Goal: Complete application form

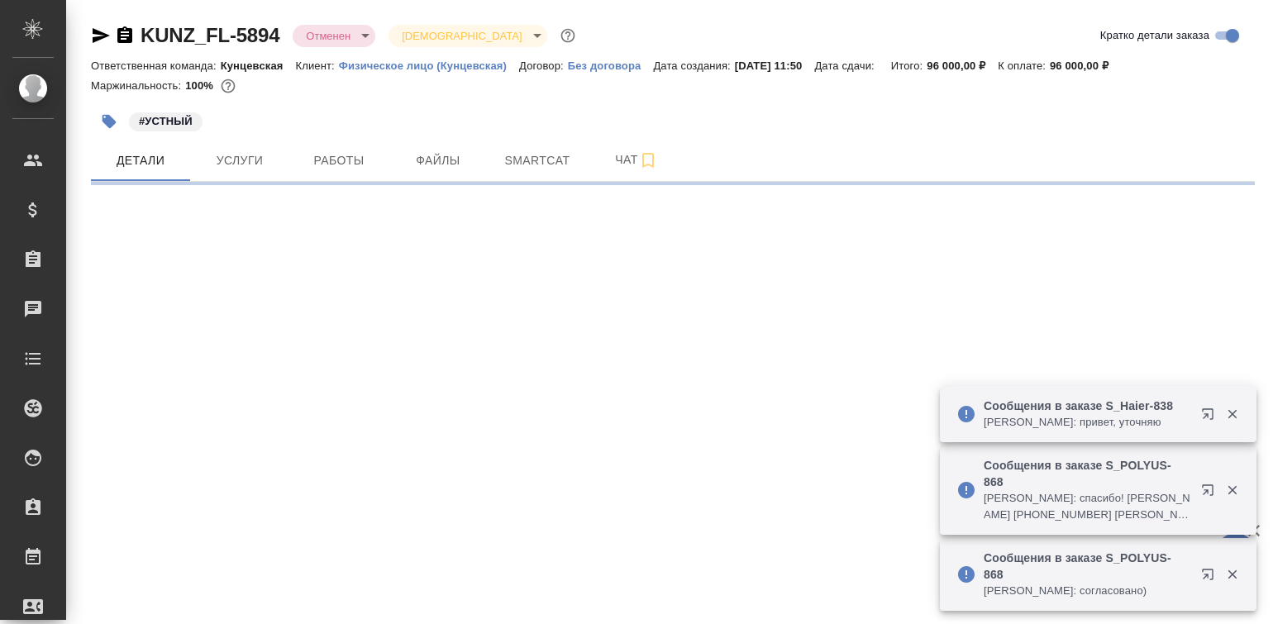
select select "RU"
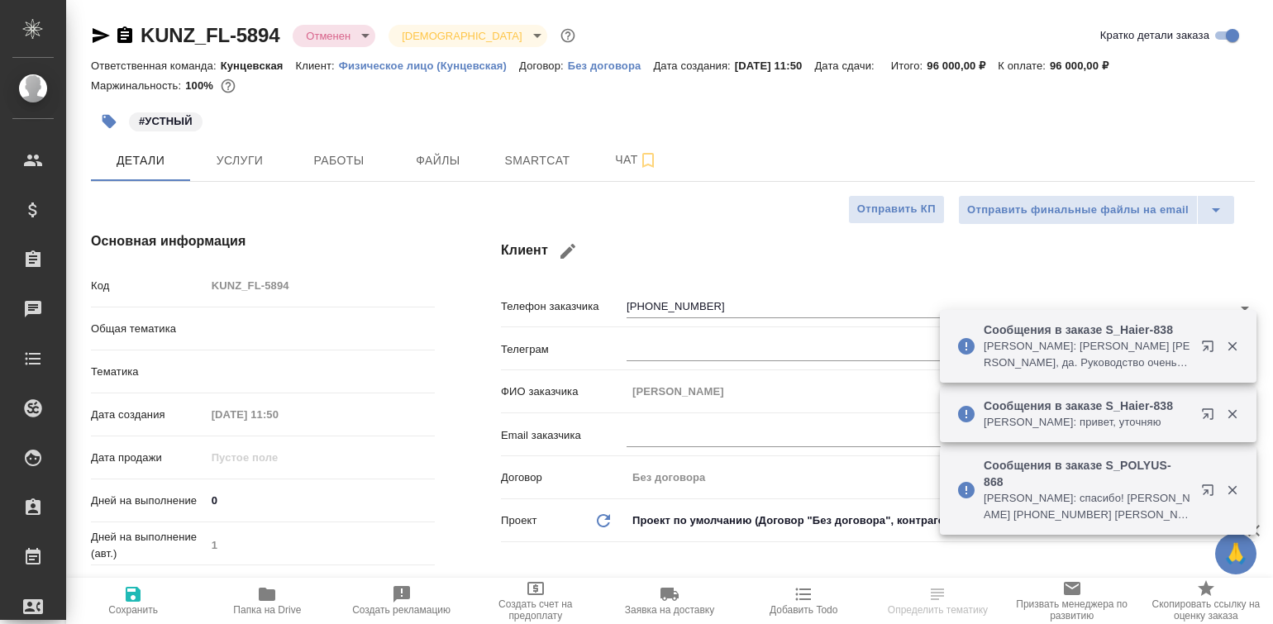
type input "Юридический"
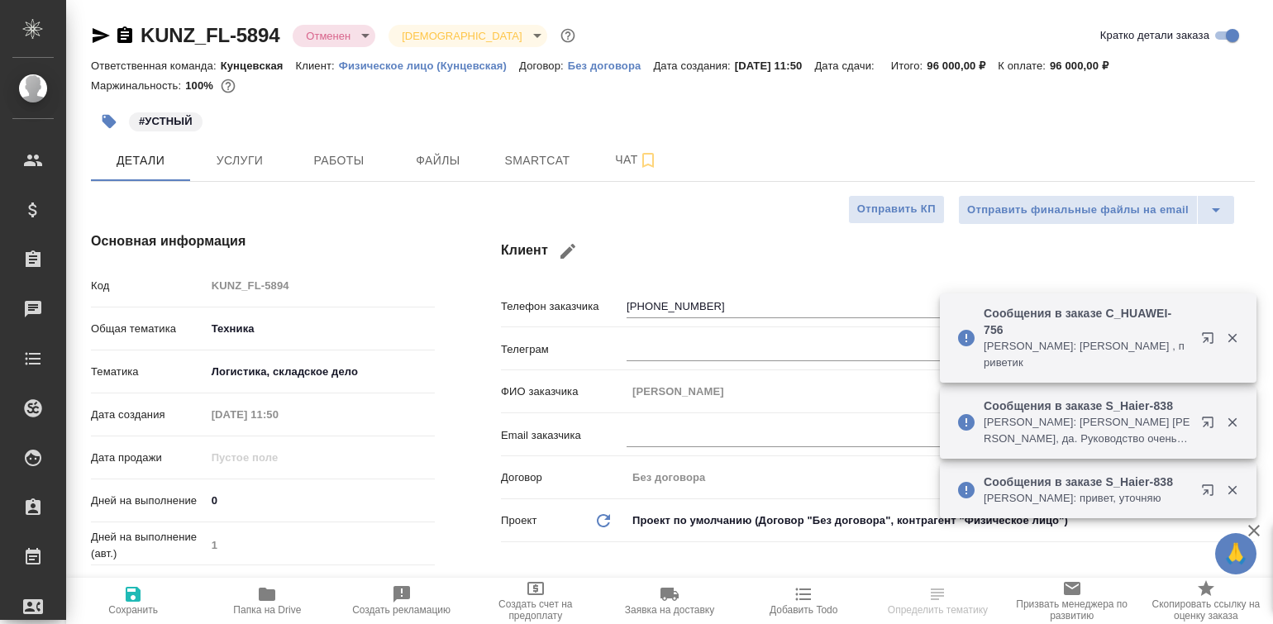
type textarea "x"
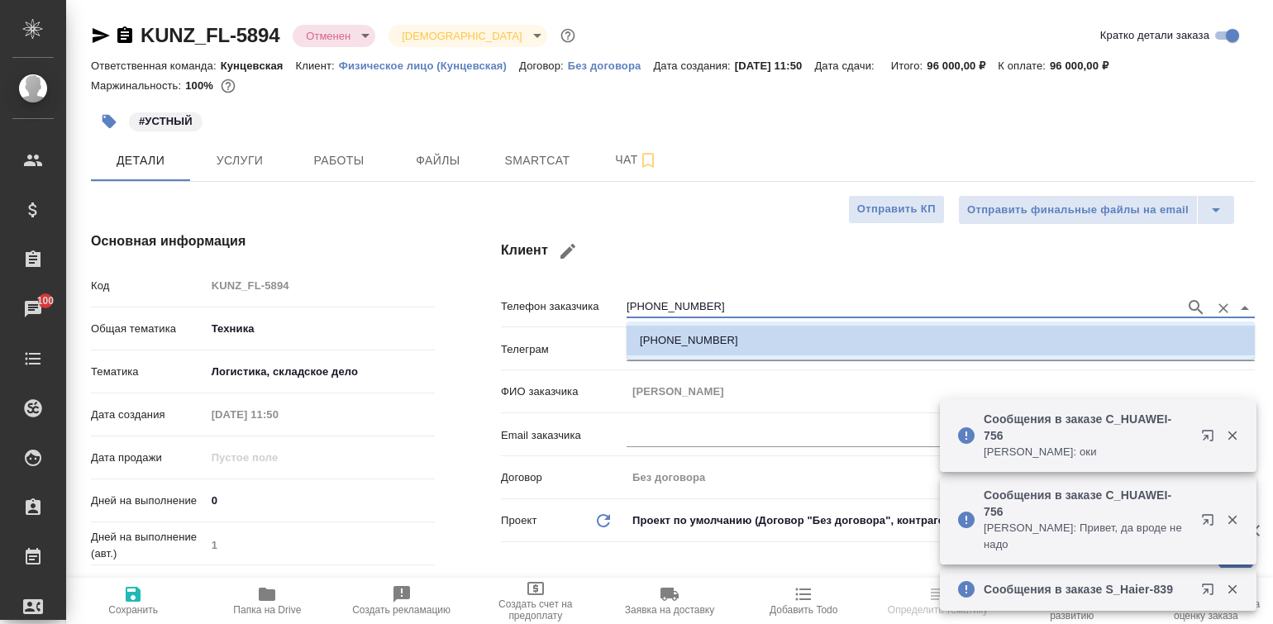
drag, startPoint x: 705, startPoint y: 308, endPoint x: 628, endPoint y: 305, distance: 76.2
click at [628, 305] on input "[PHONE_NUMBER]" at bounding box center [902, 308] width 551 height 20
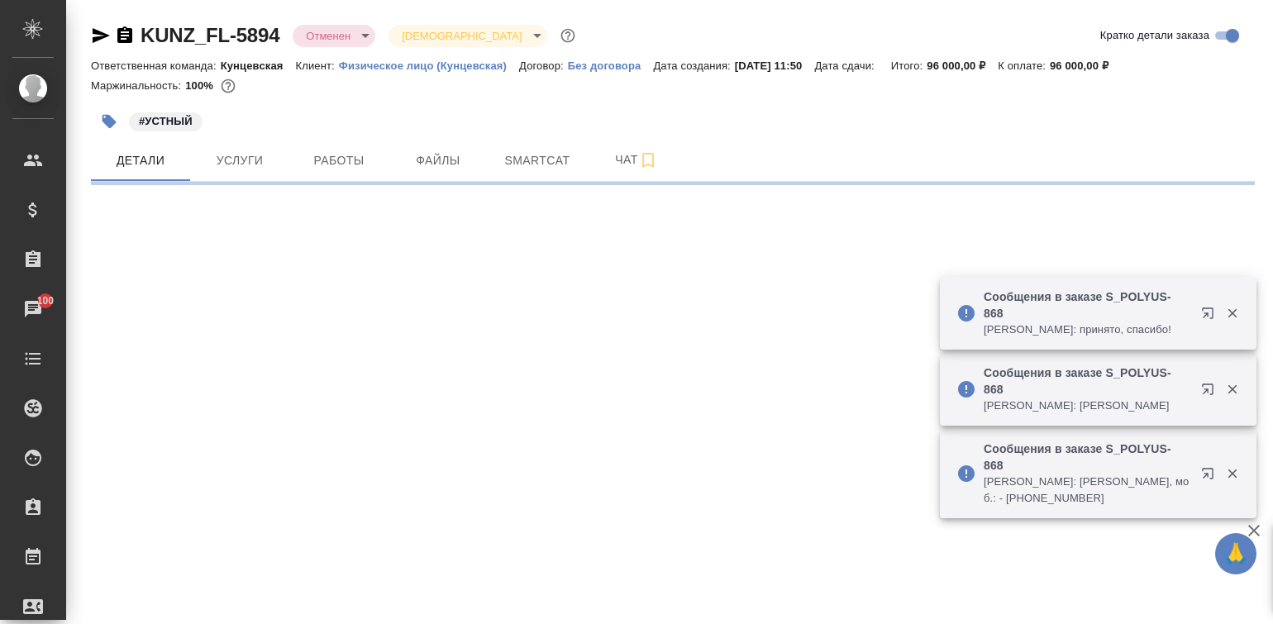
select select "RU"
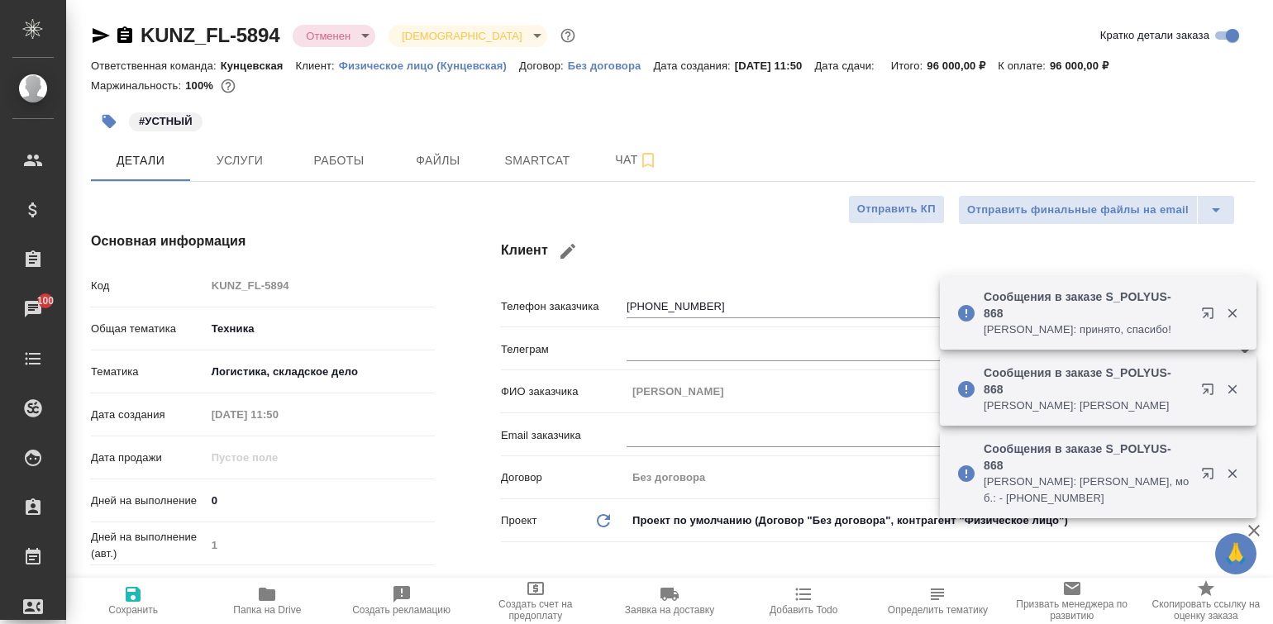
type textarea "x"
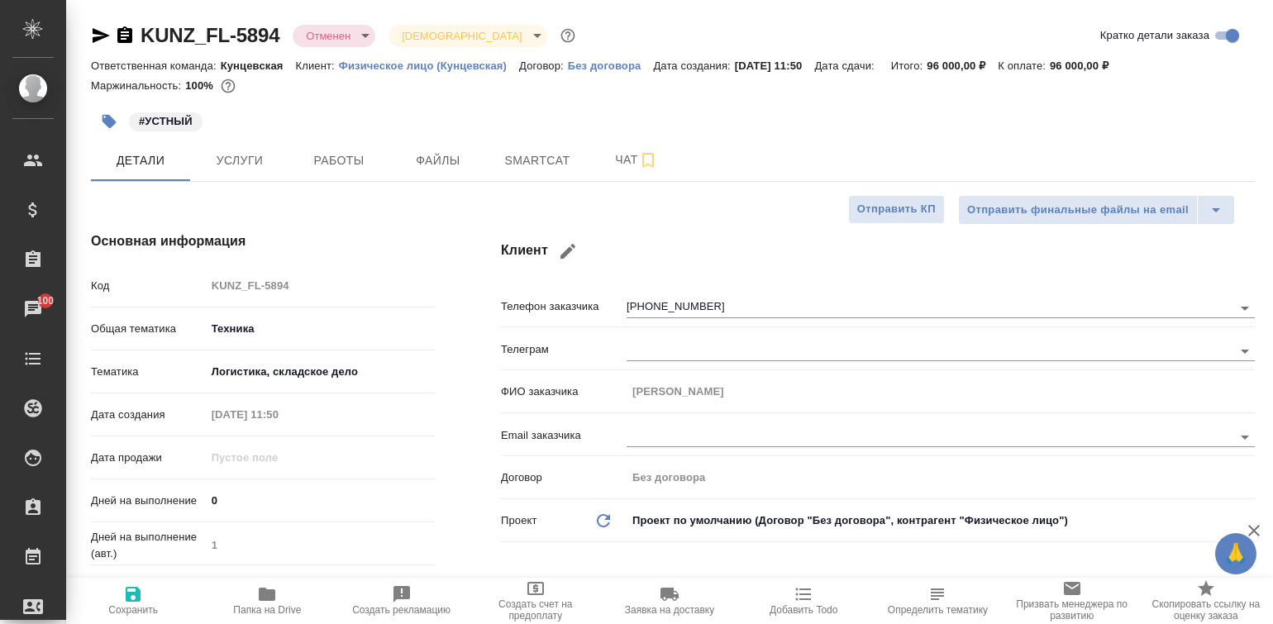
type textarea "x"
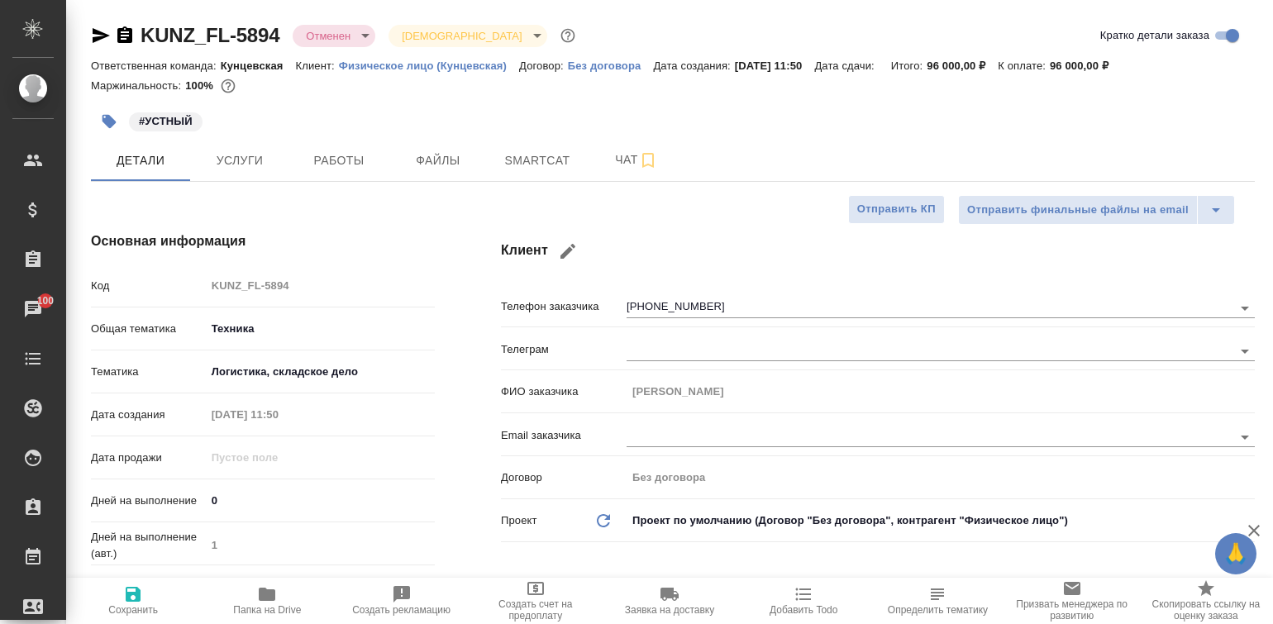
type textarea "x"
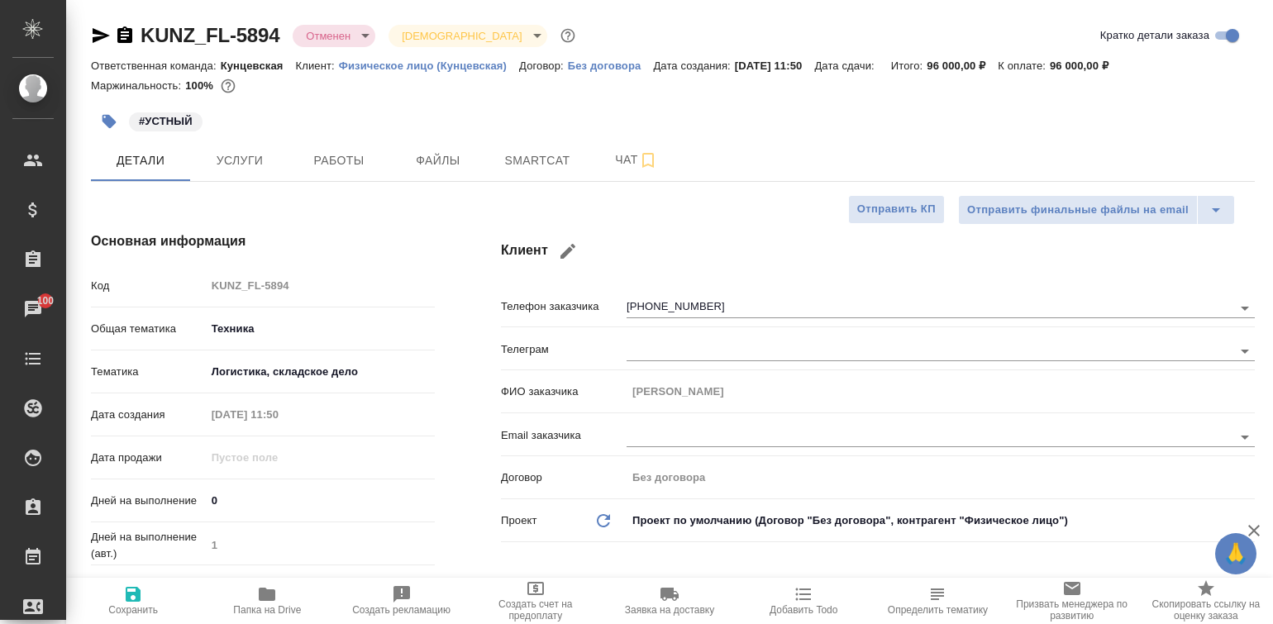
type textarea "x"
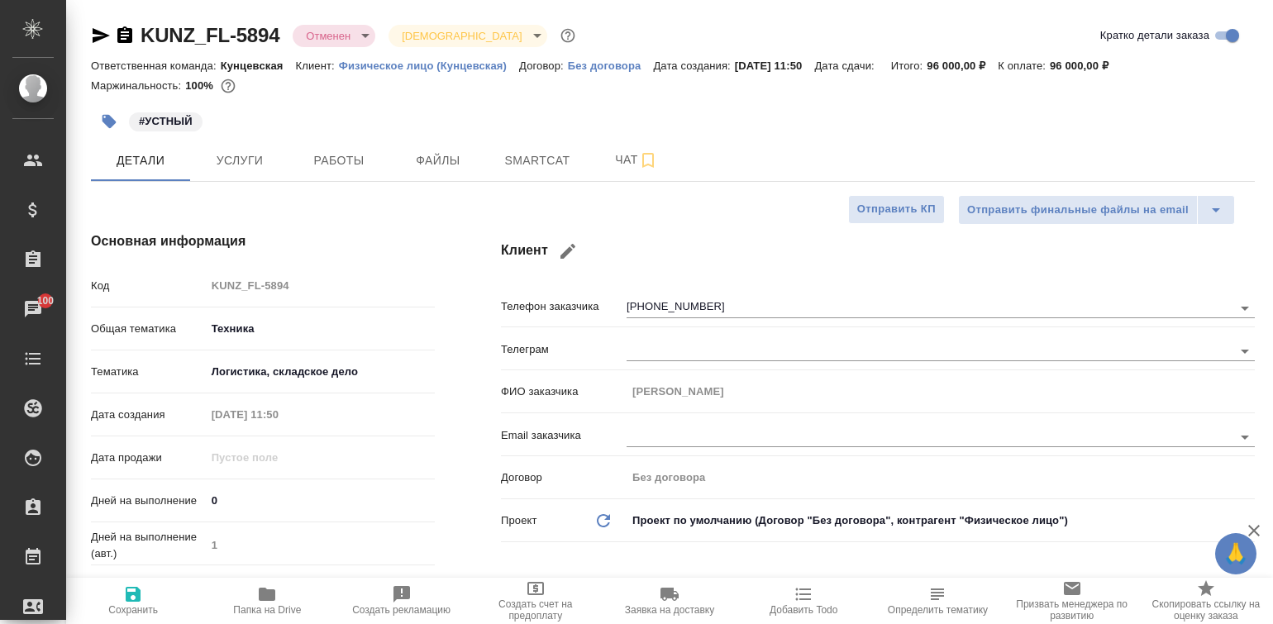
type textarea "x"
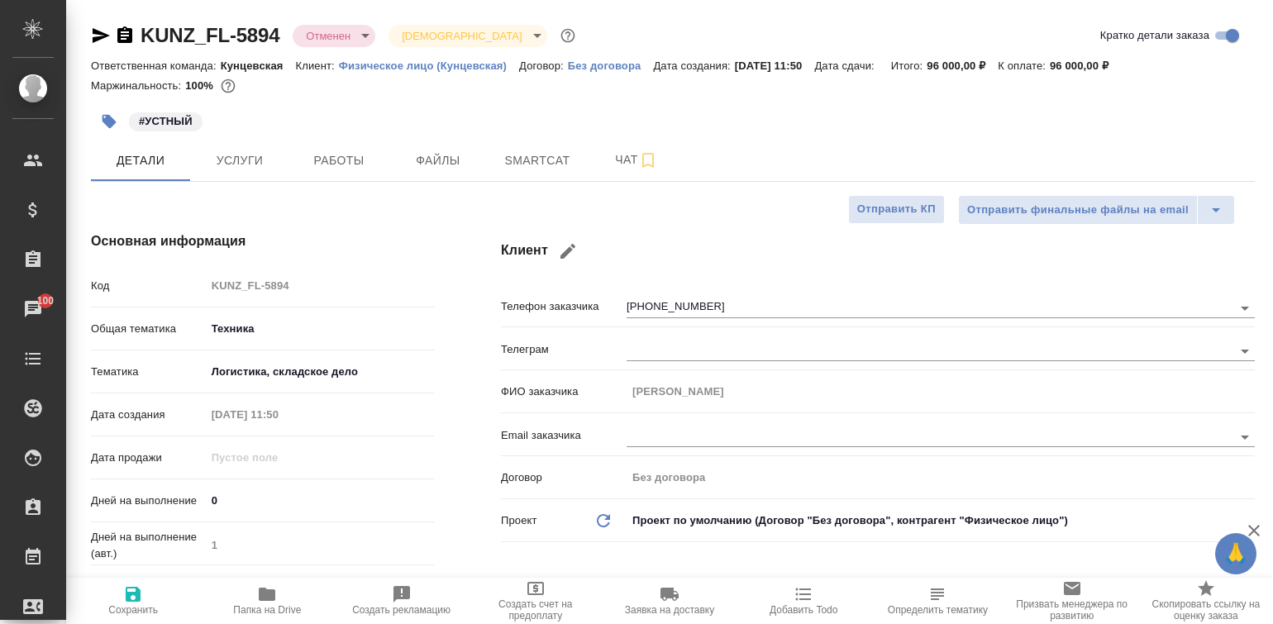
type textarea "x"
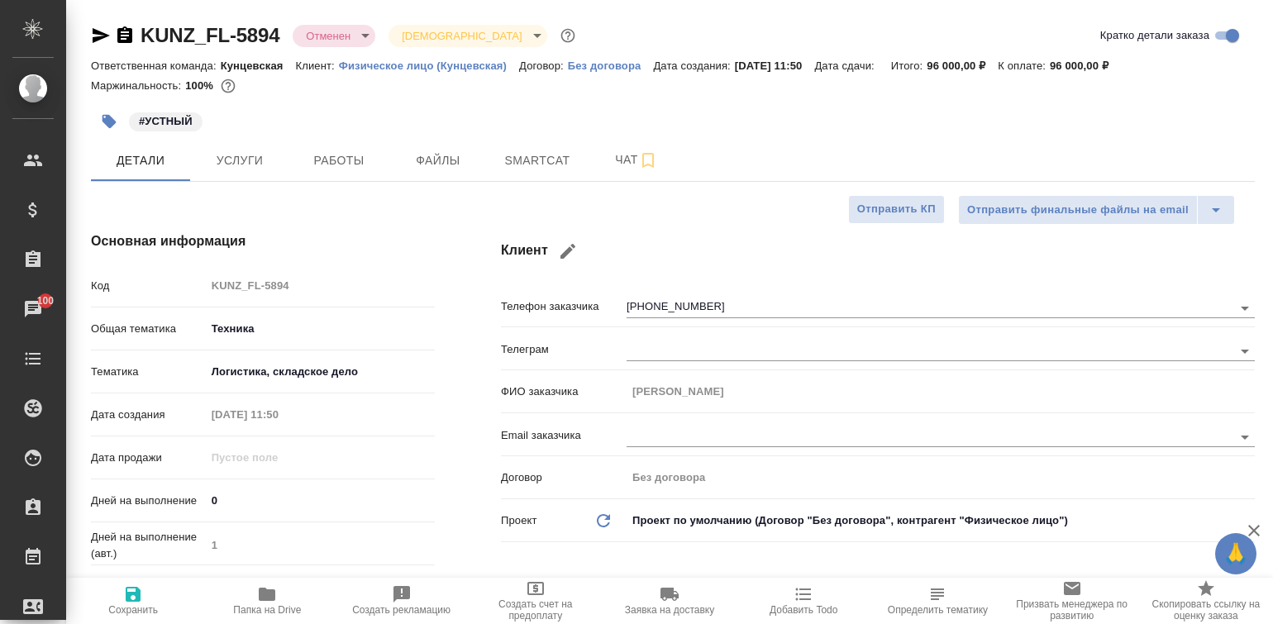
type textarea "x"
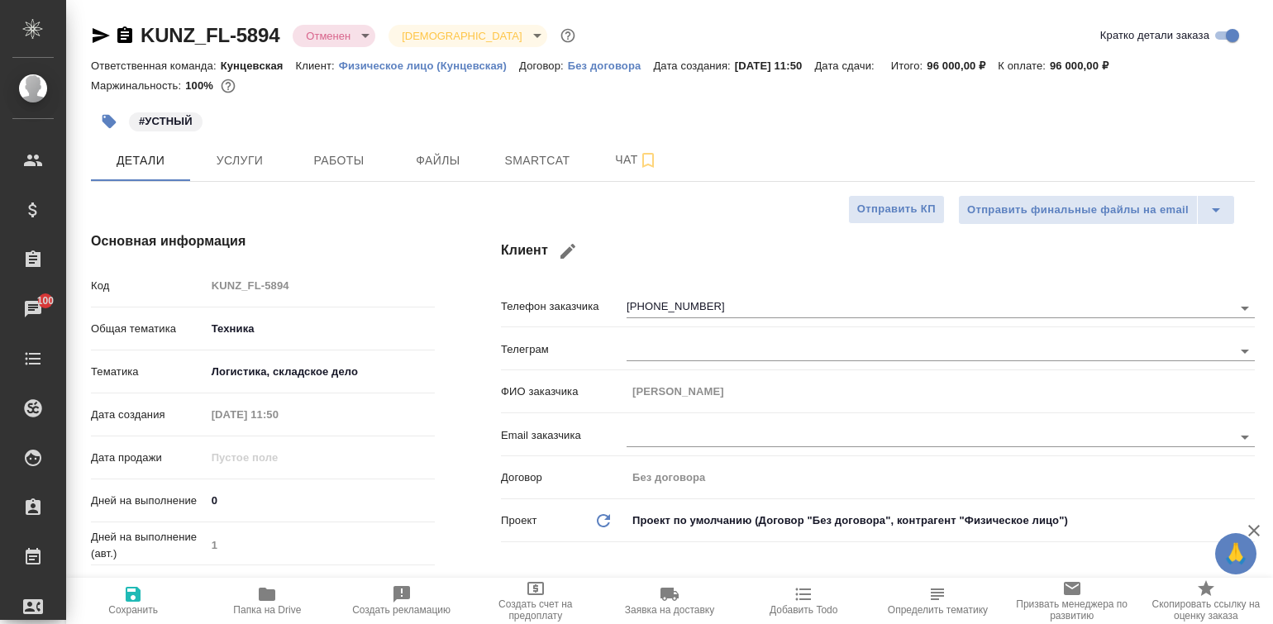
type textarea "x"
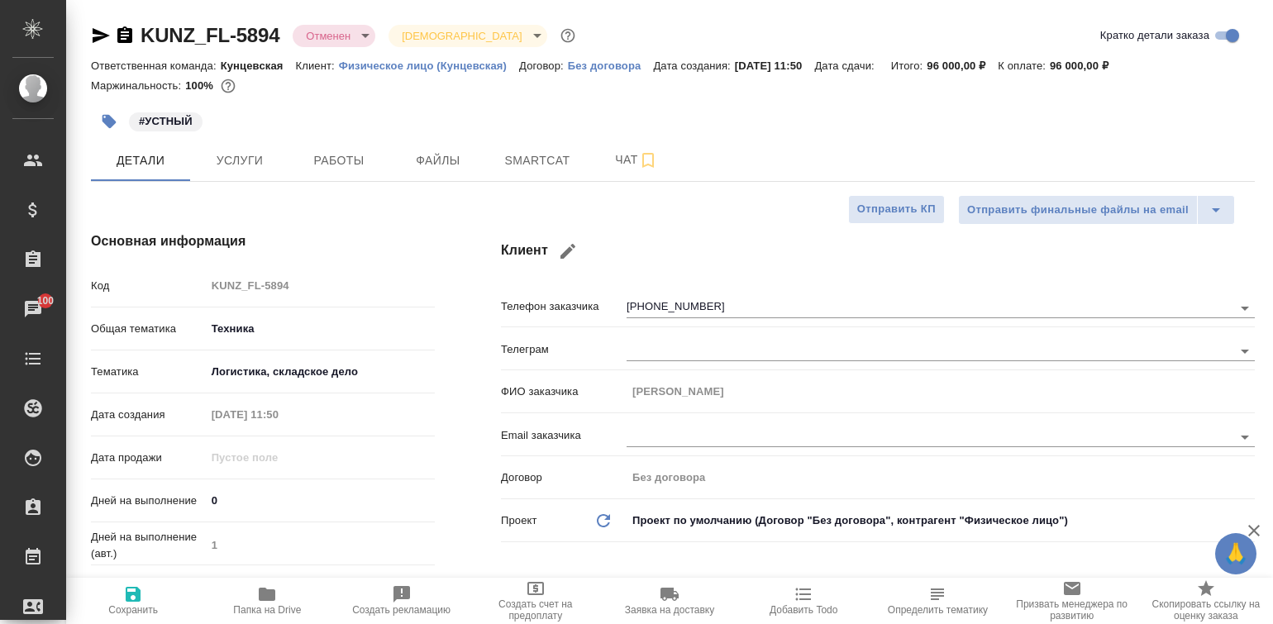
type textarea "x"
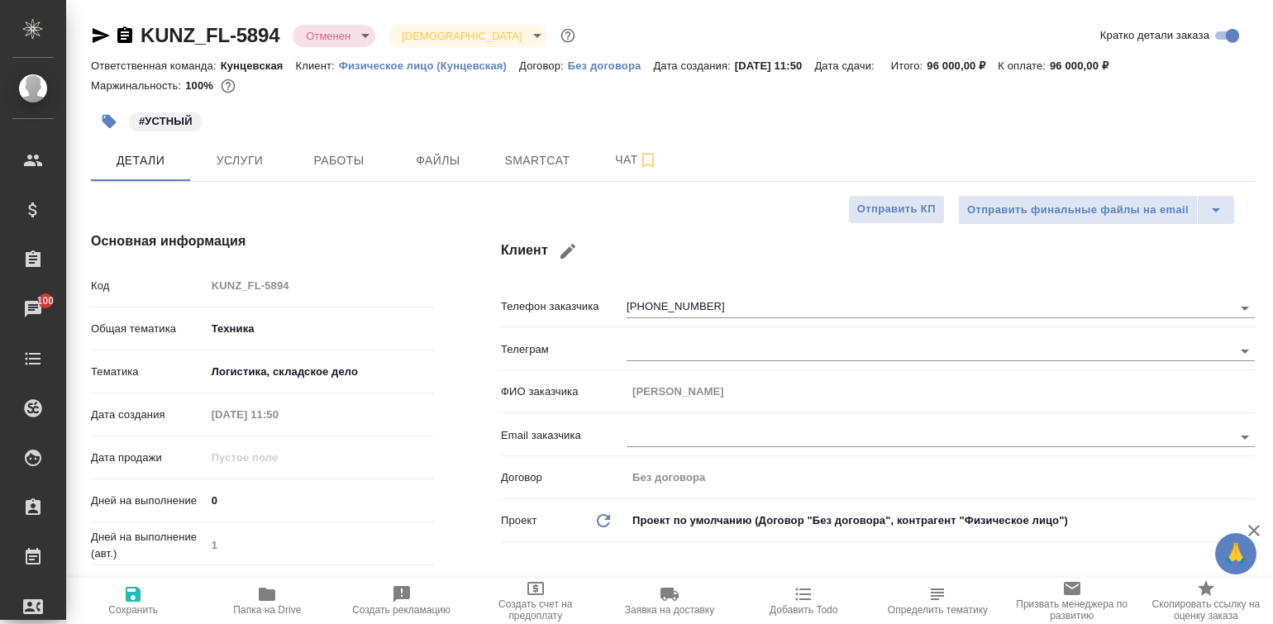
type textarea "x"
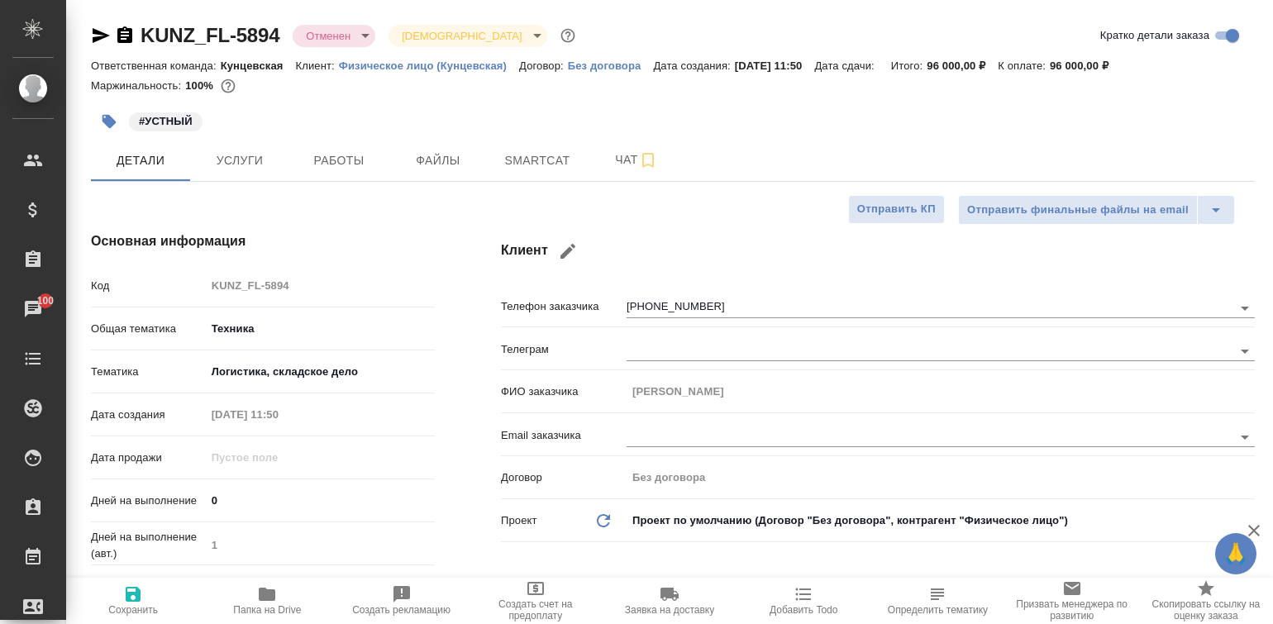
type textarea "x"
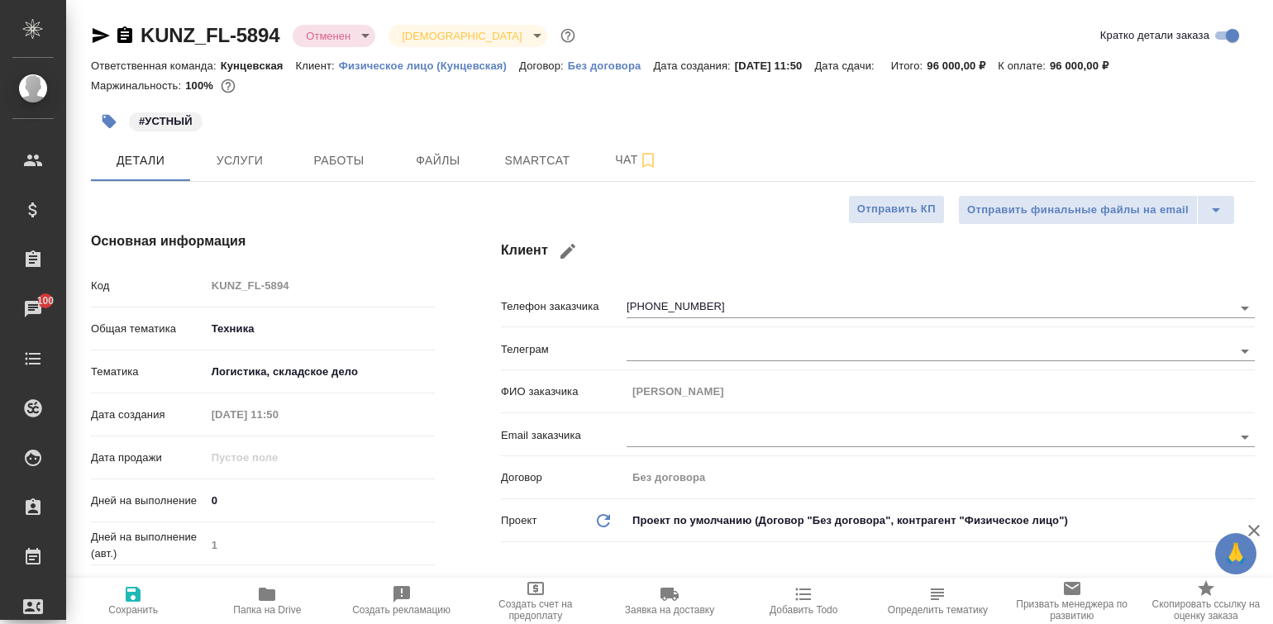
type textarea "x"
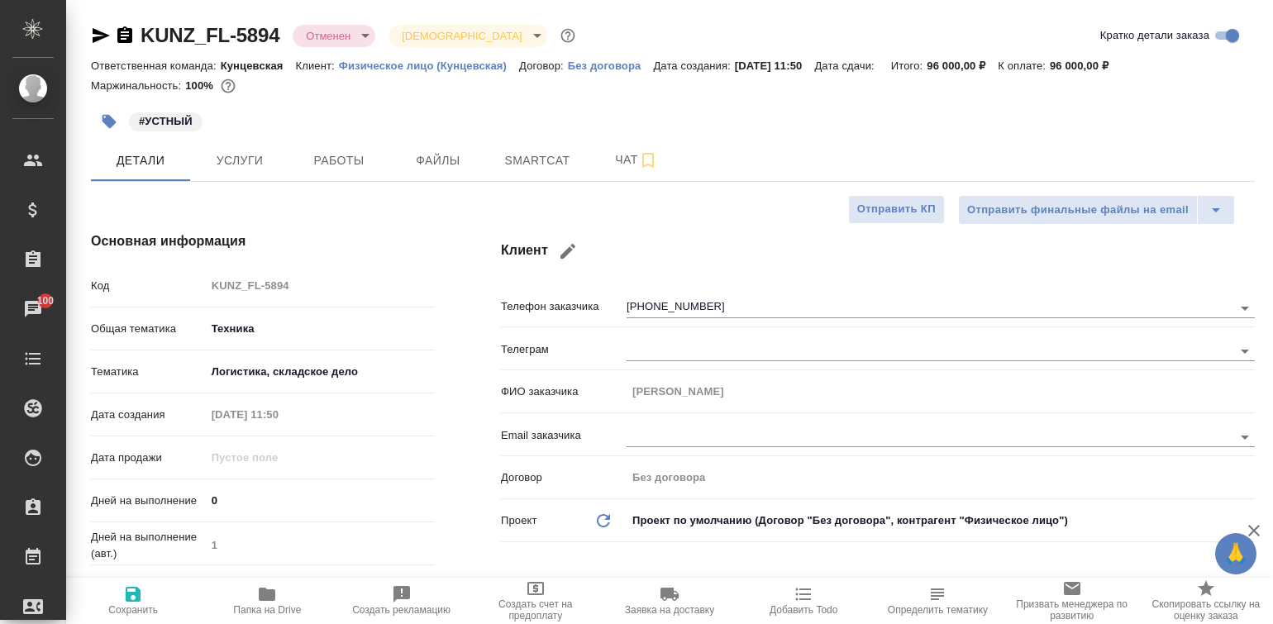
type textarea "x"
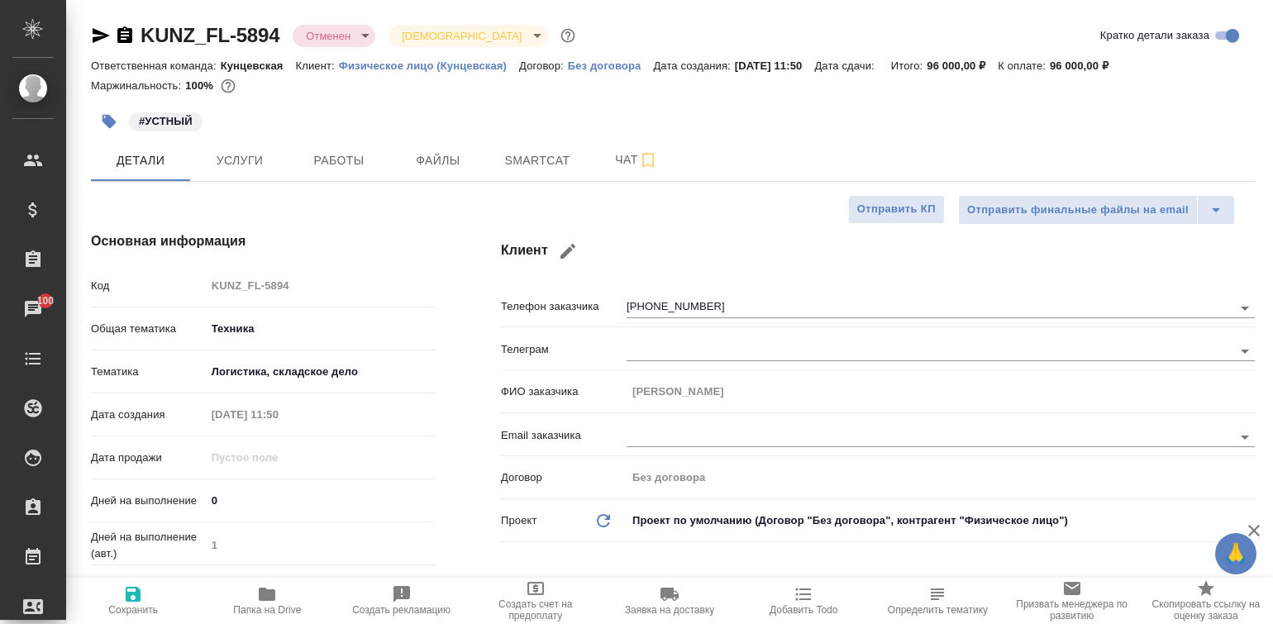
type textarea "x"
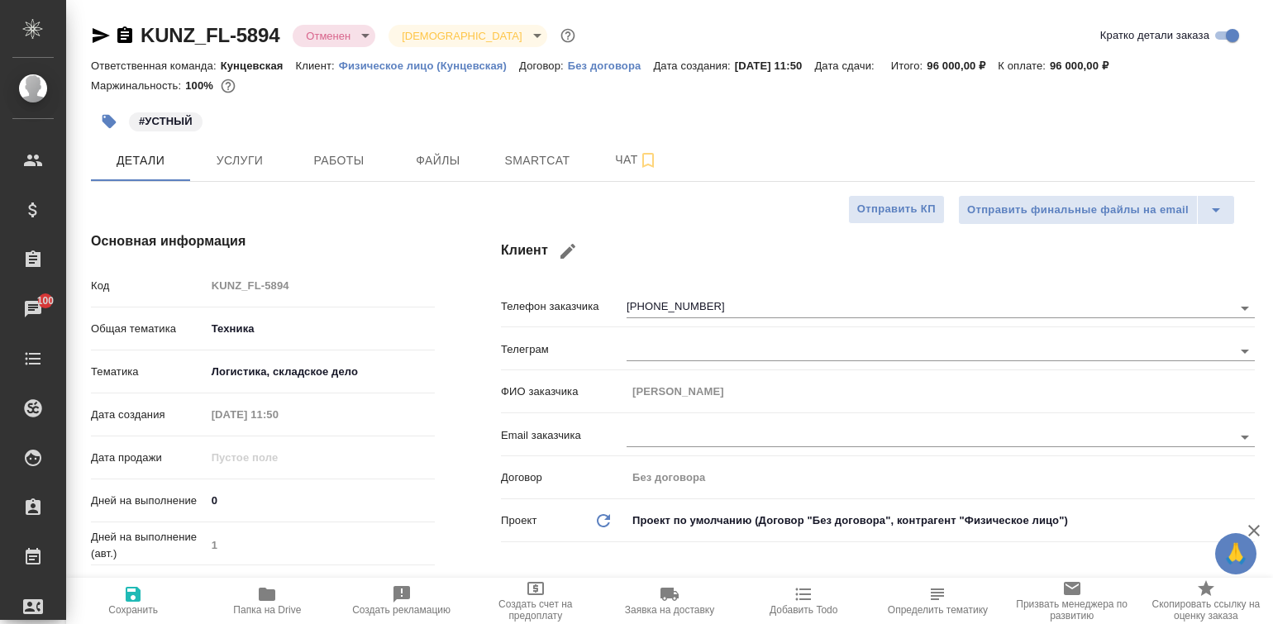
type textarea "x"
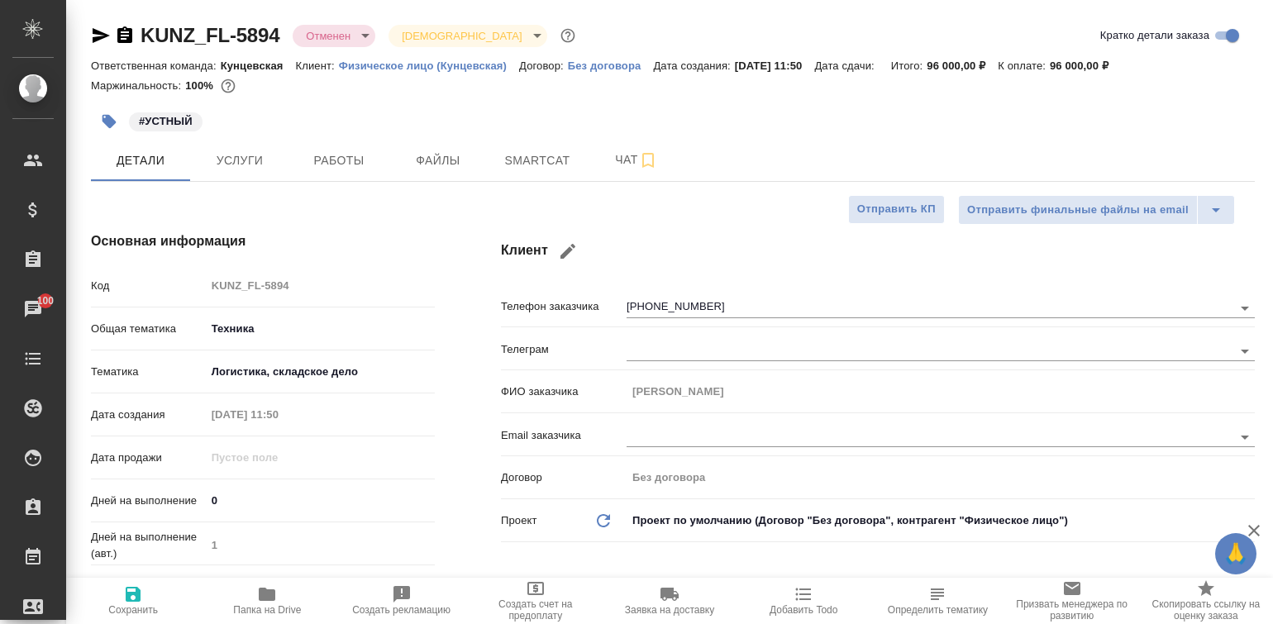
type textarea "x"
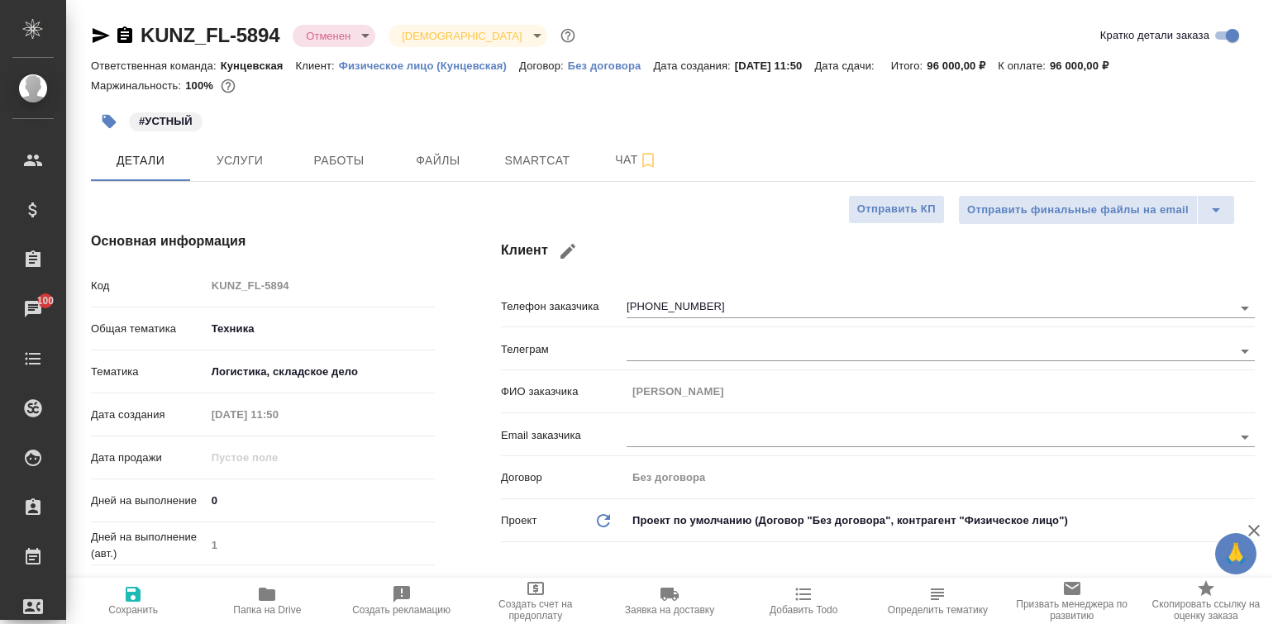
type textarea "x"
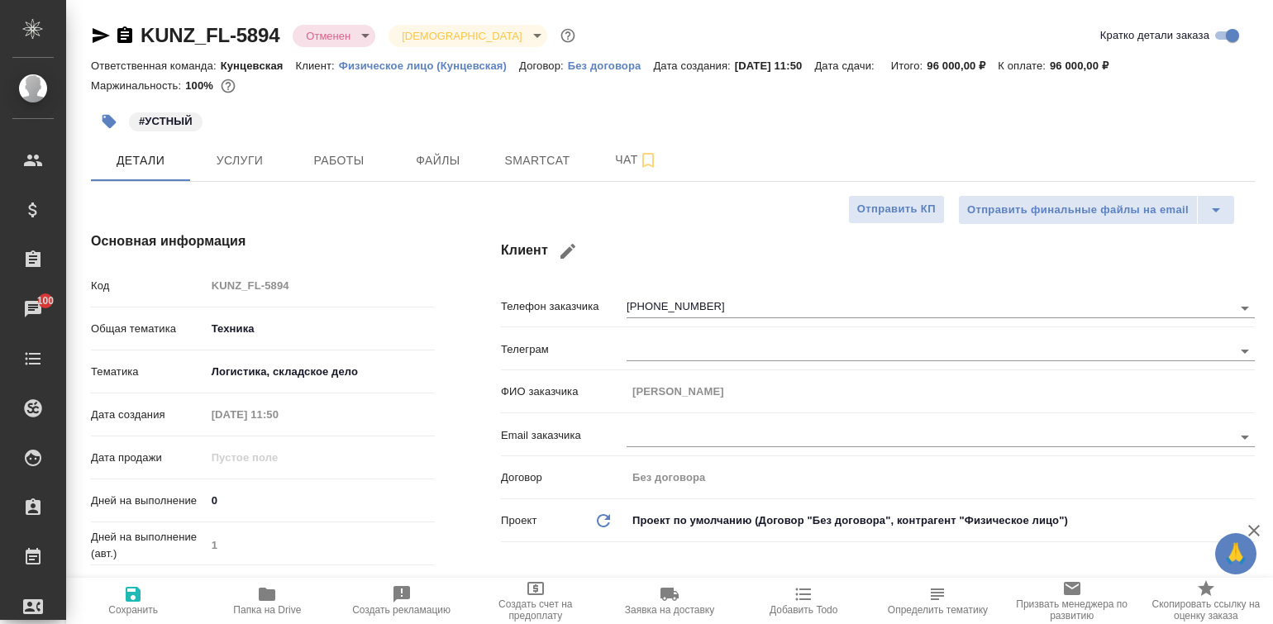
type textarea "x"
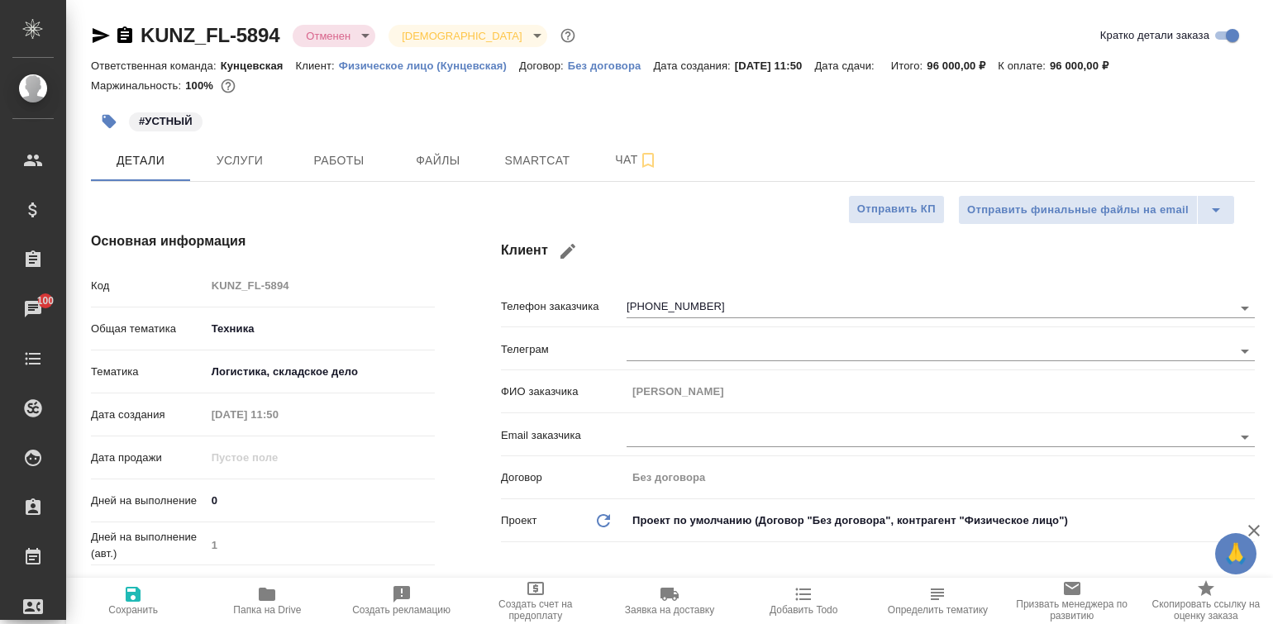
type textarea "x"
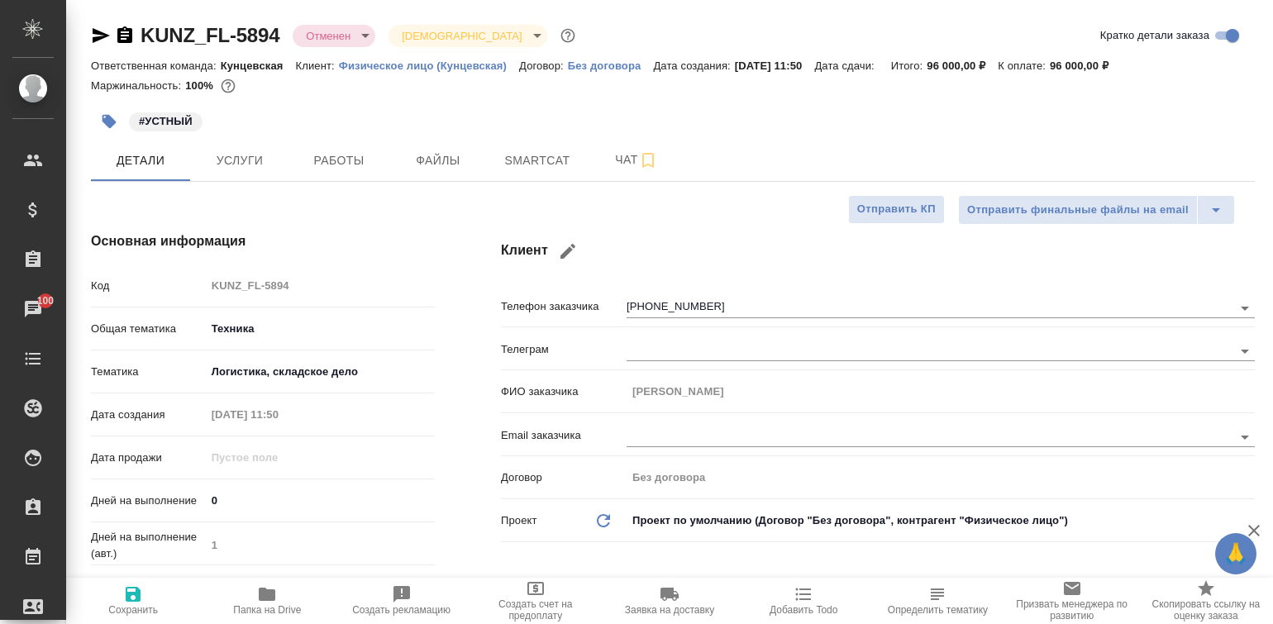
type textarea "x"
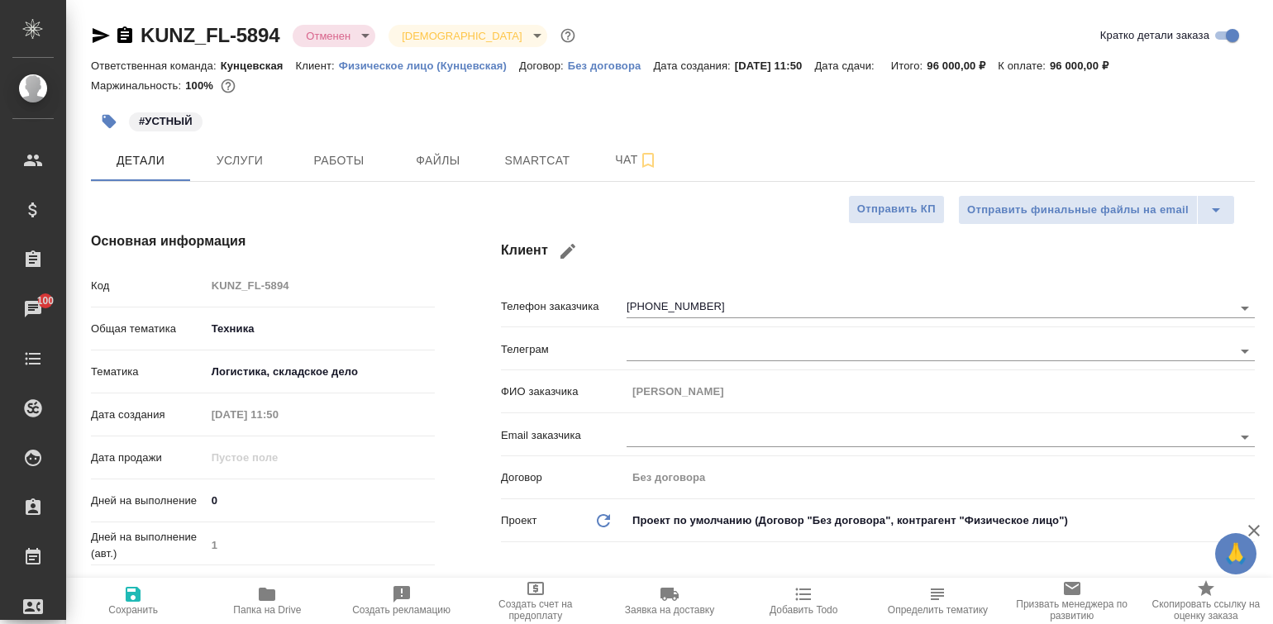
type textarea "x"
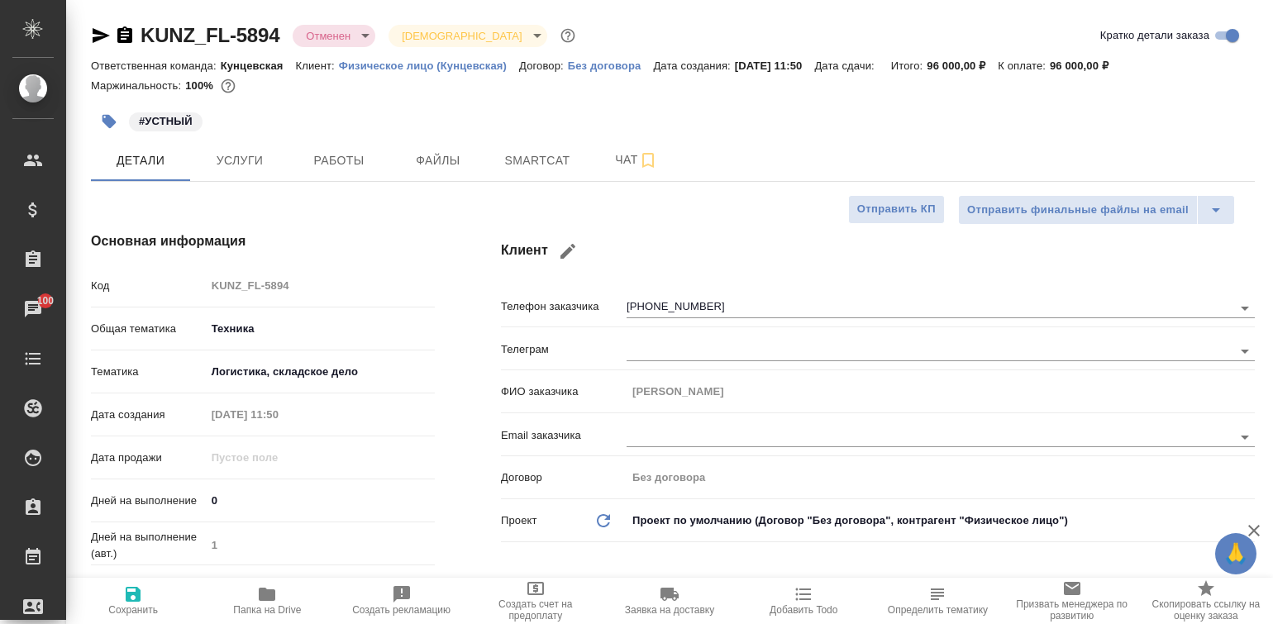
type textarea "x"
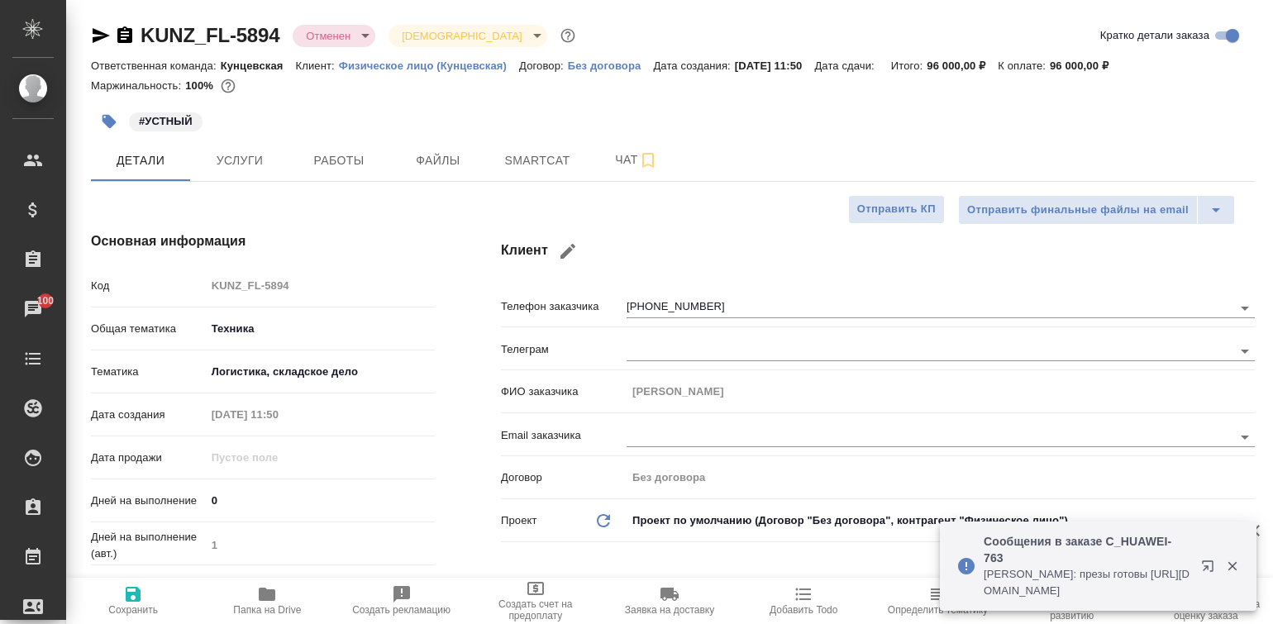
type textarea "x"
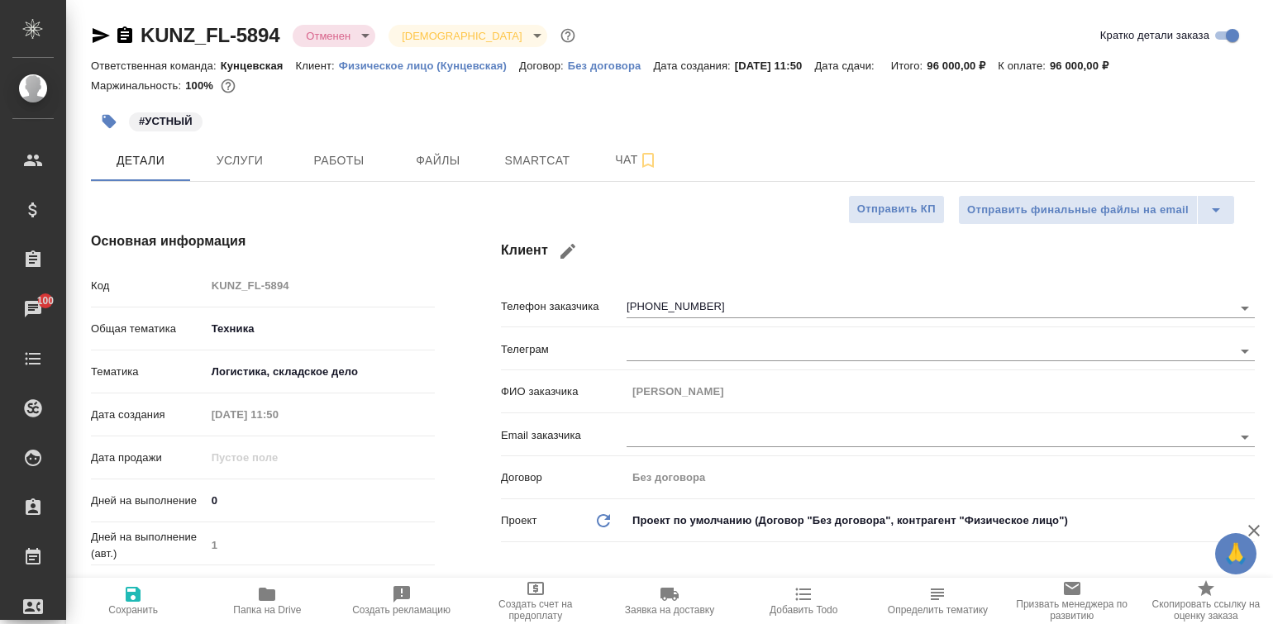
type textarea "x"
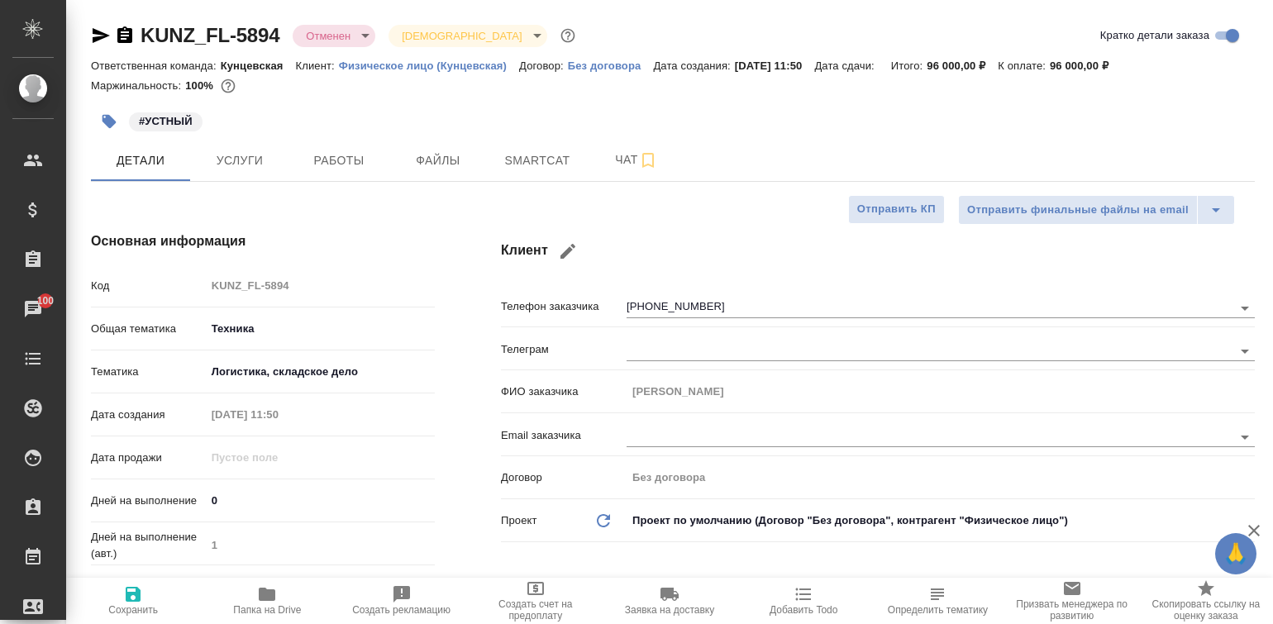
type textarea "x"
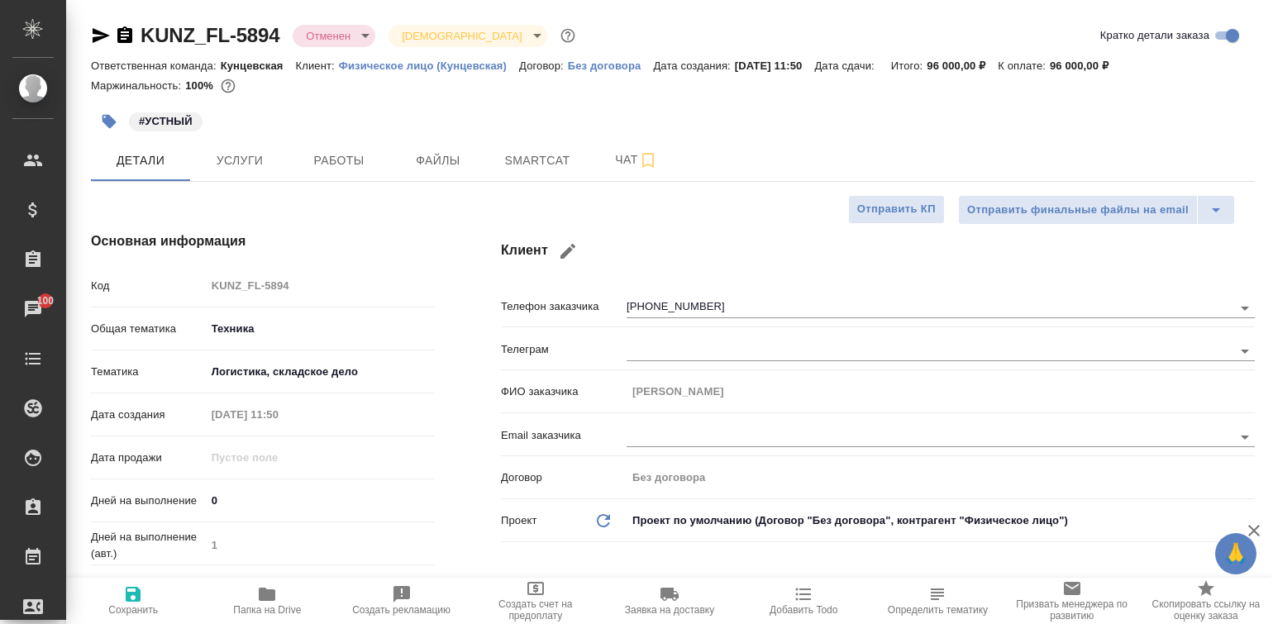
type textarea "x"
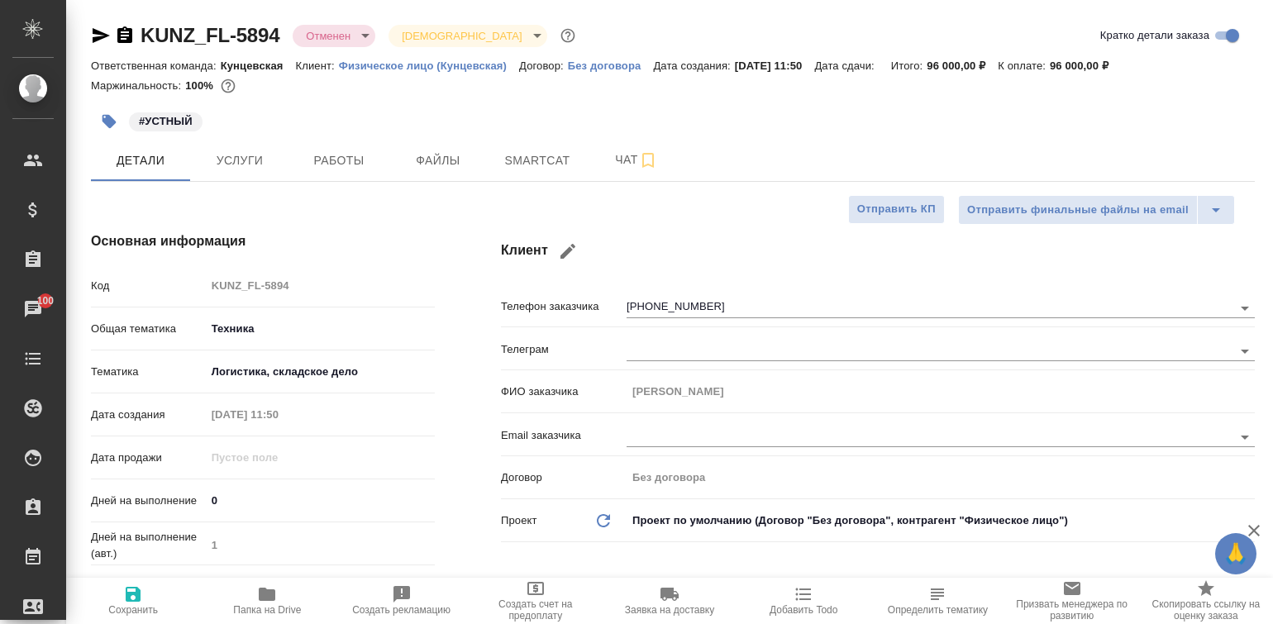
type textarea "x"
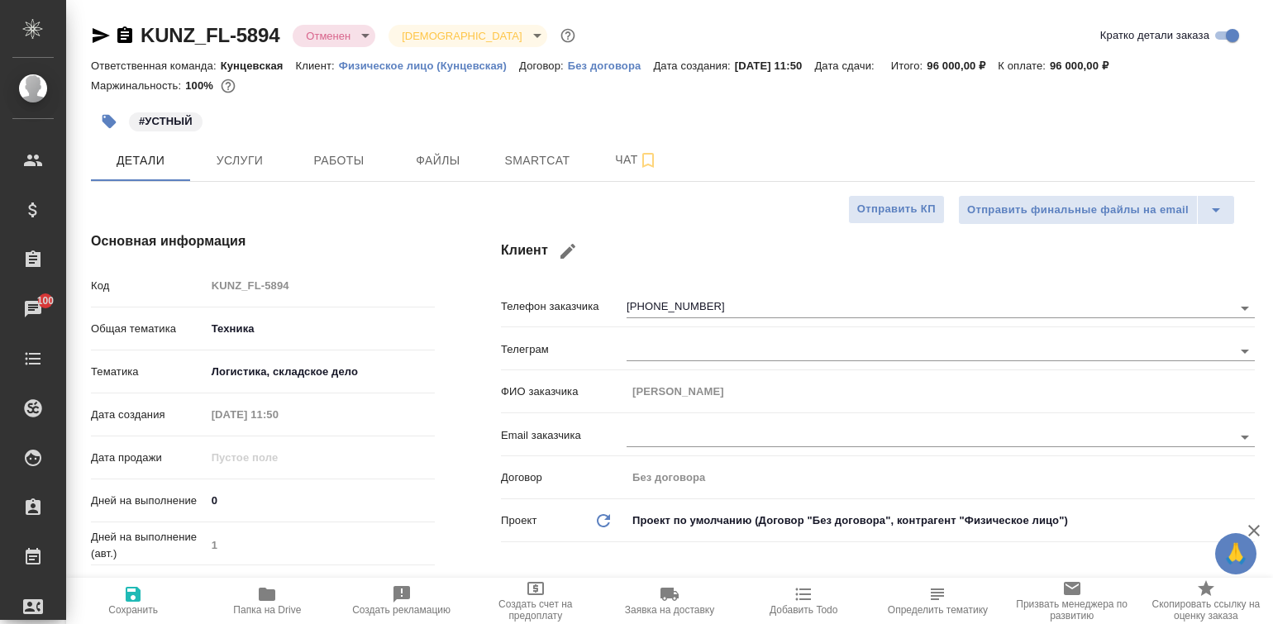
type textarea "x"
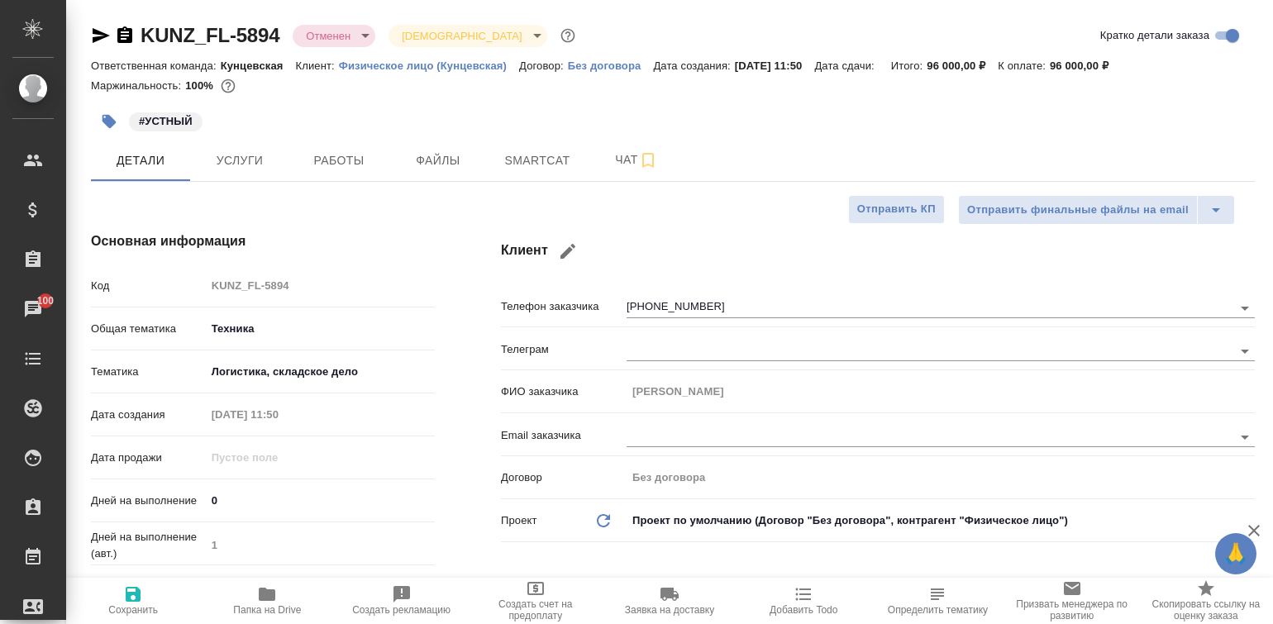
type textarea "x"
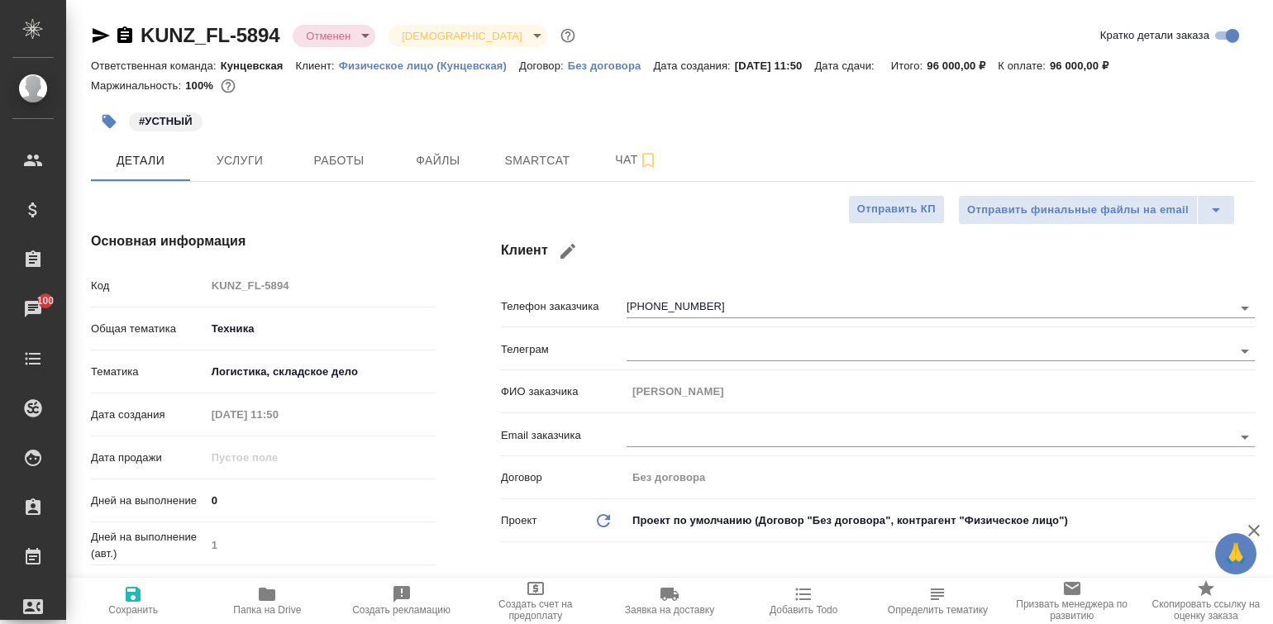
type textarea "x"
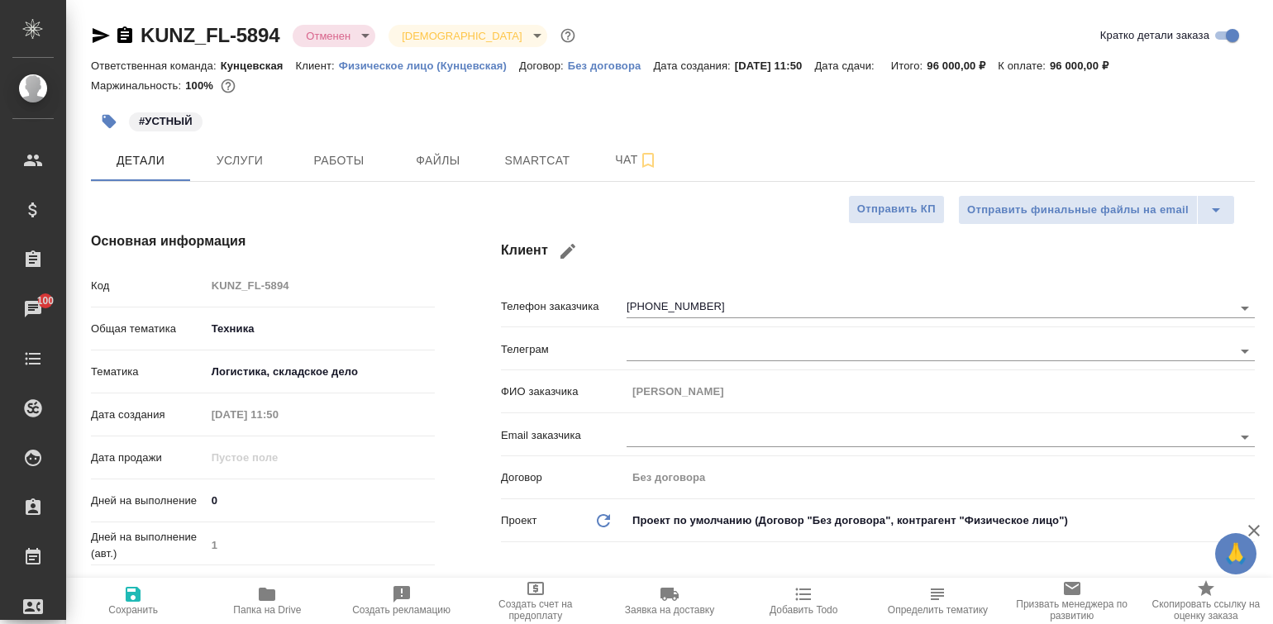
type textarea "x"
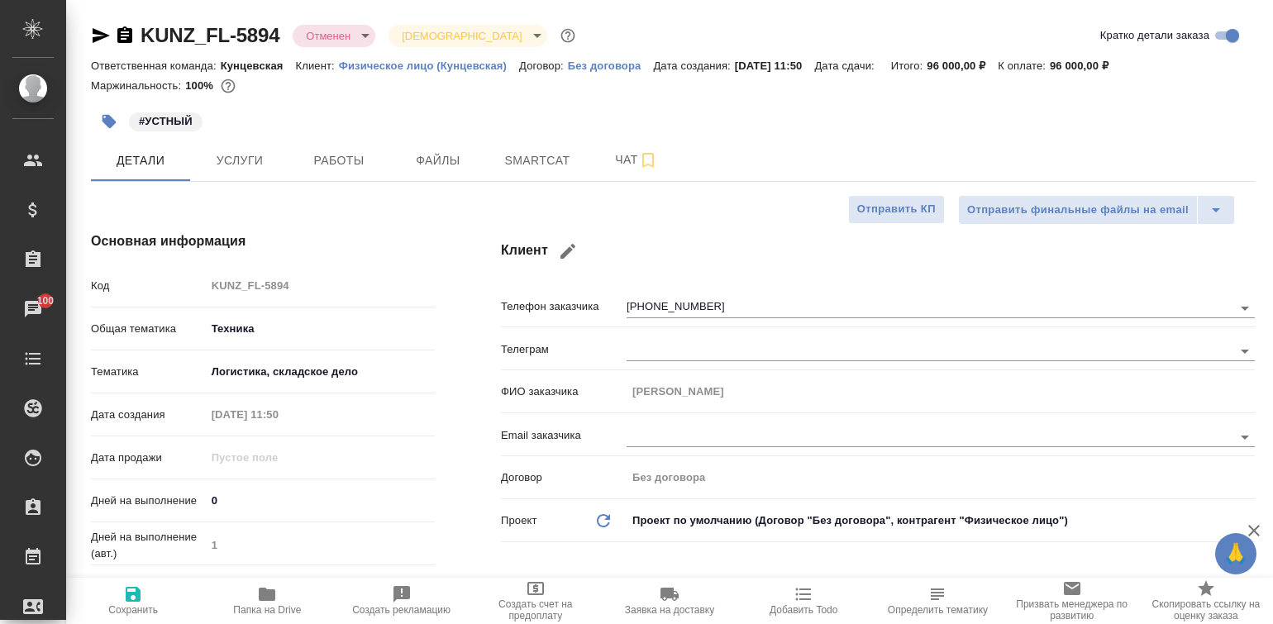
type textarea "x"
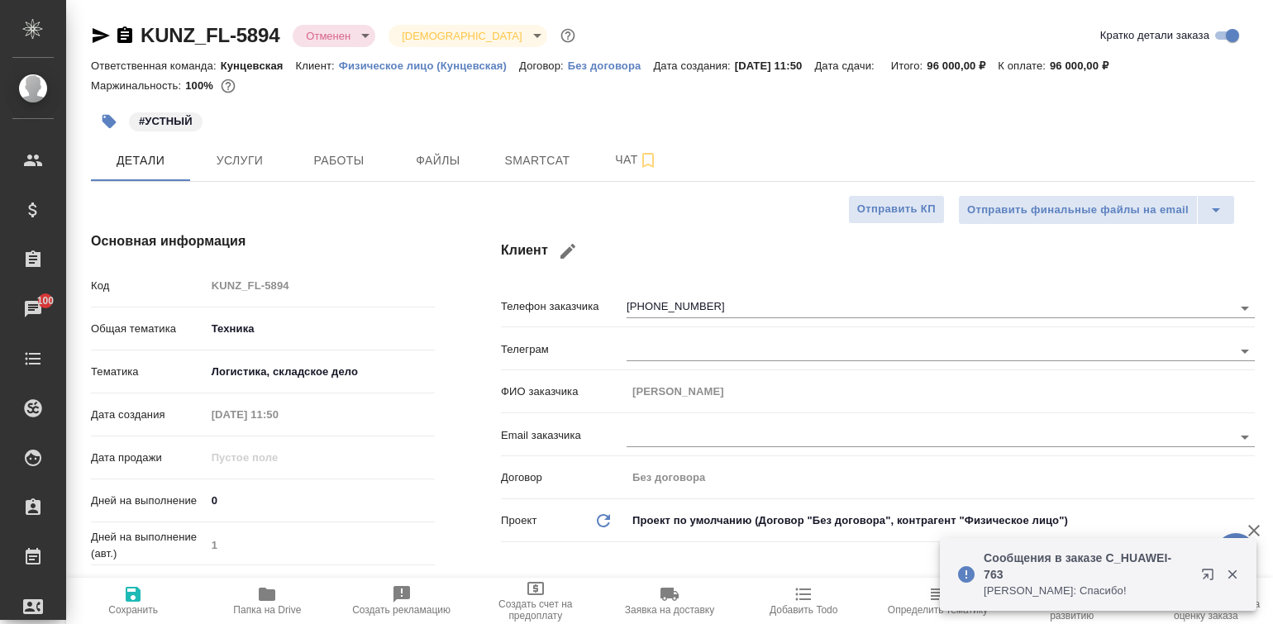
type textarea "x"
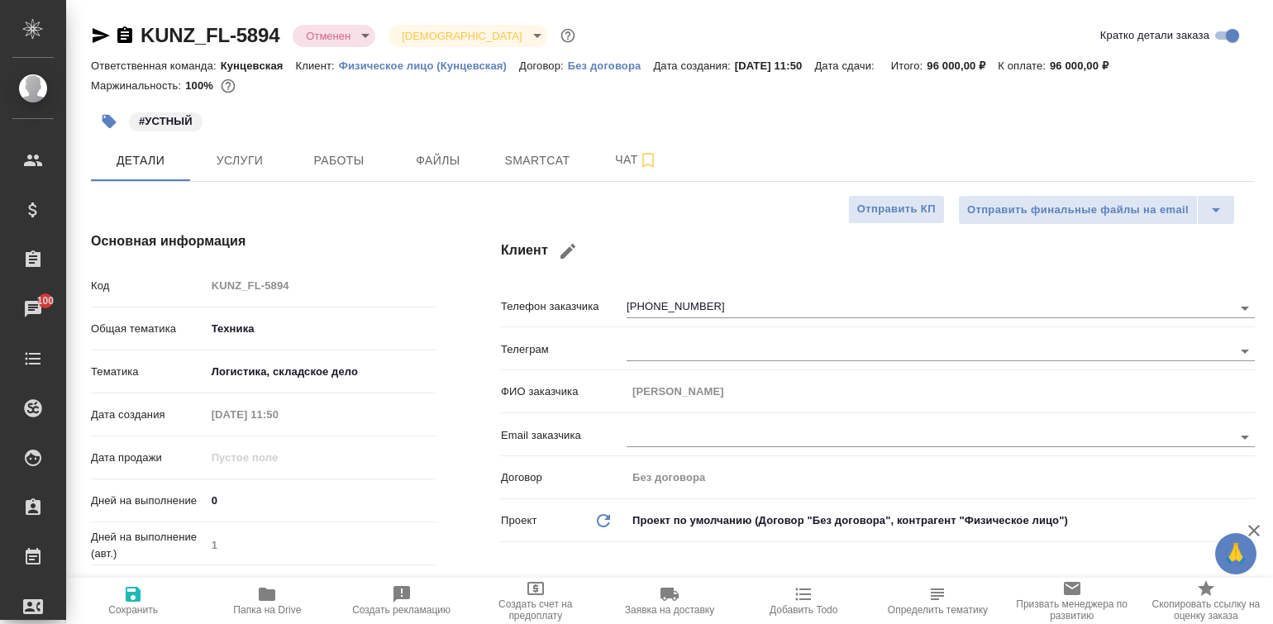
type textarea "x"
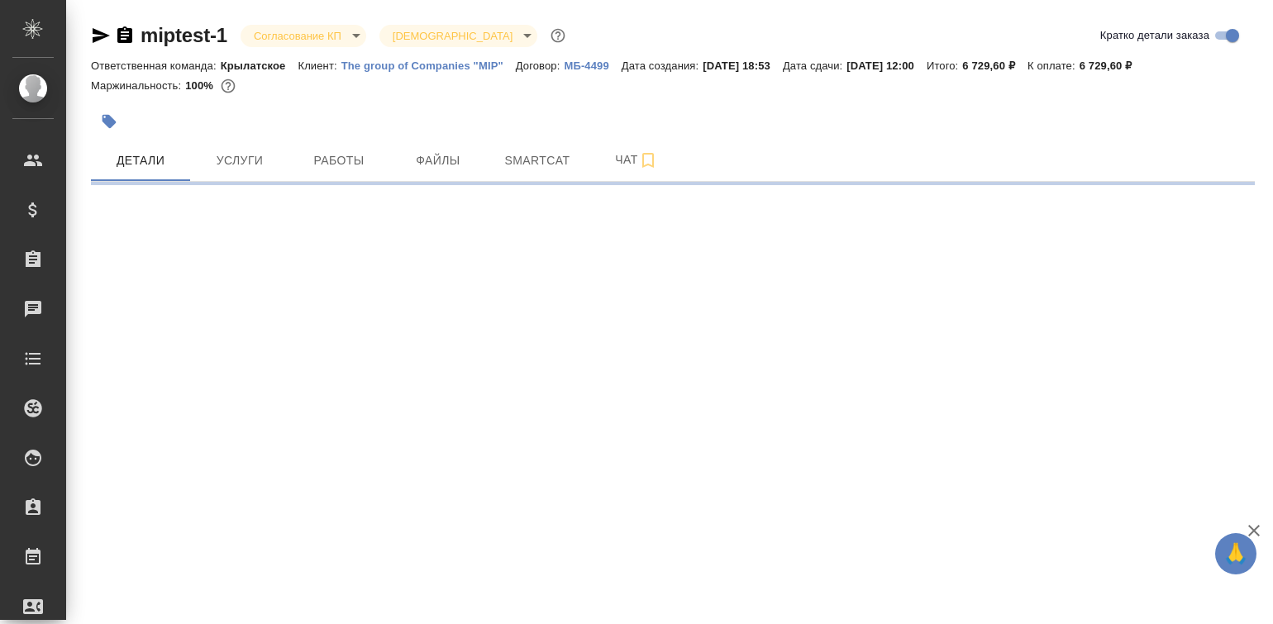
select select "RU"
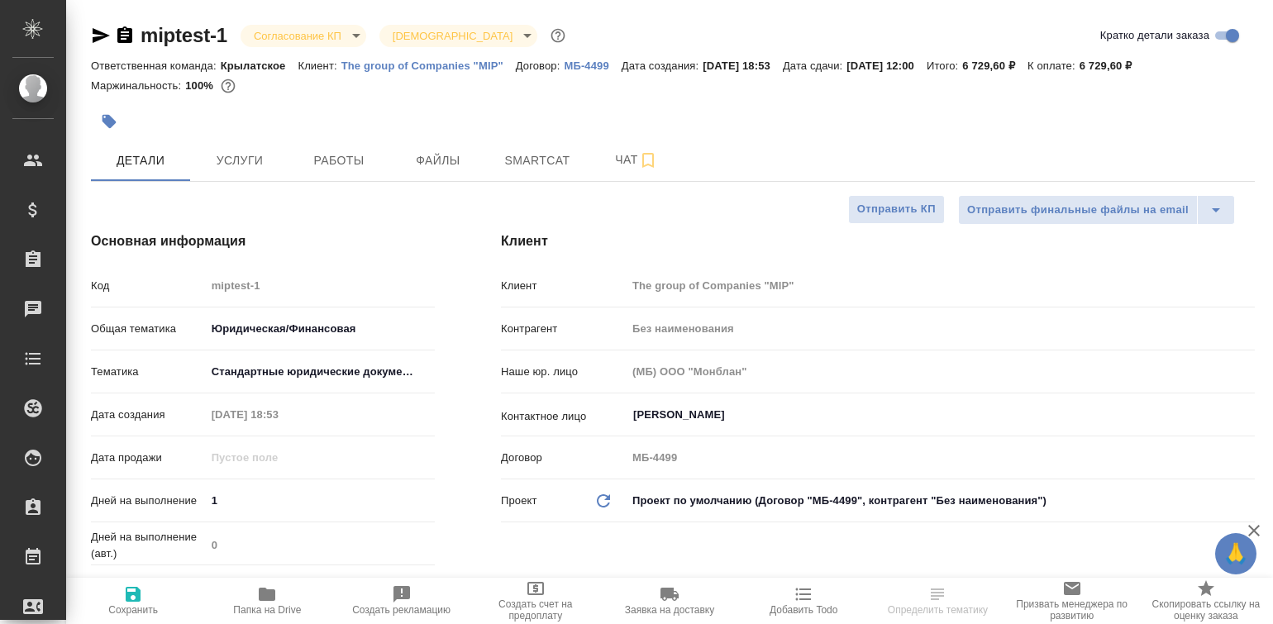
type textarea "x"
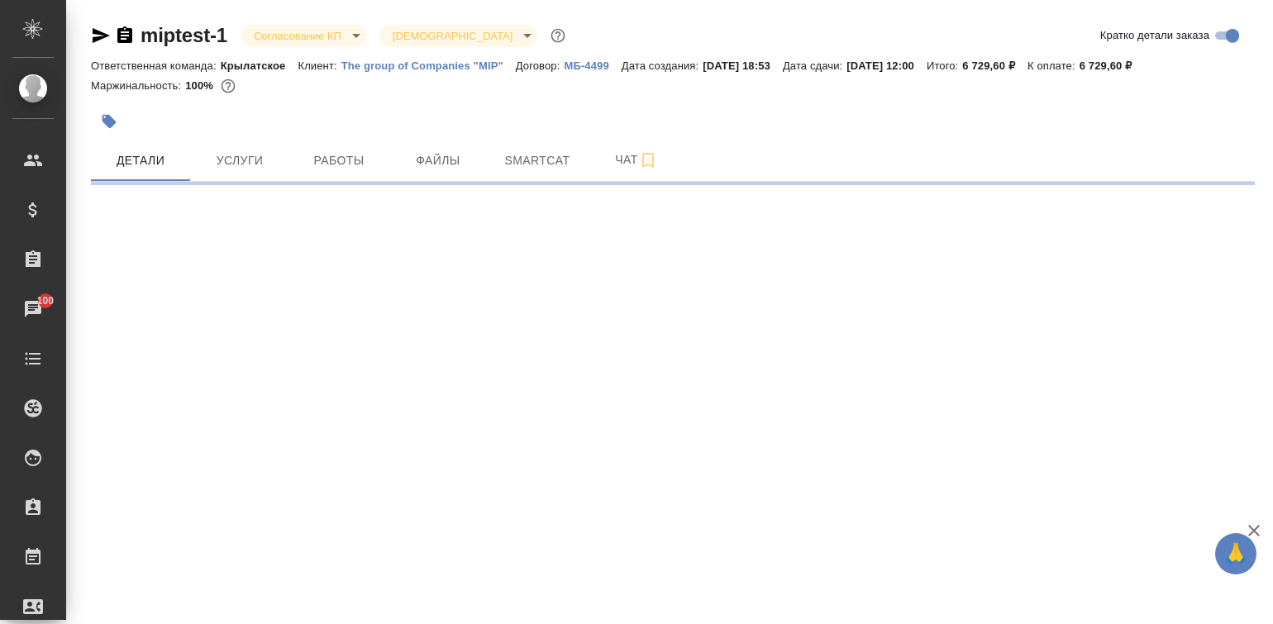
select select "RU"
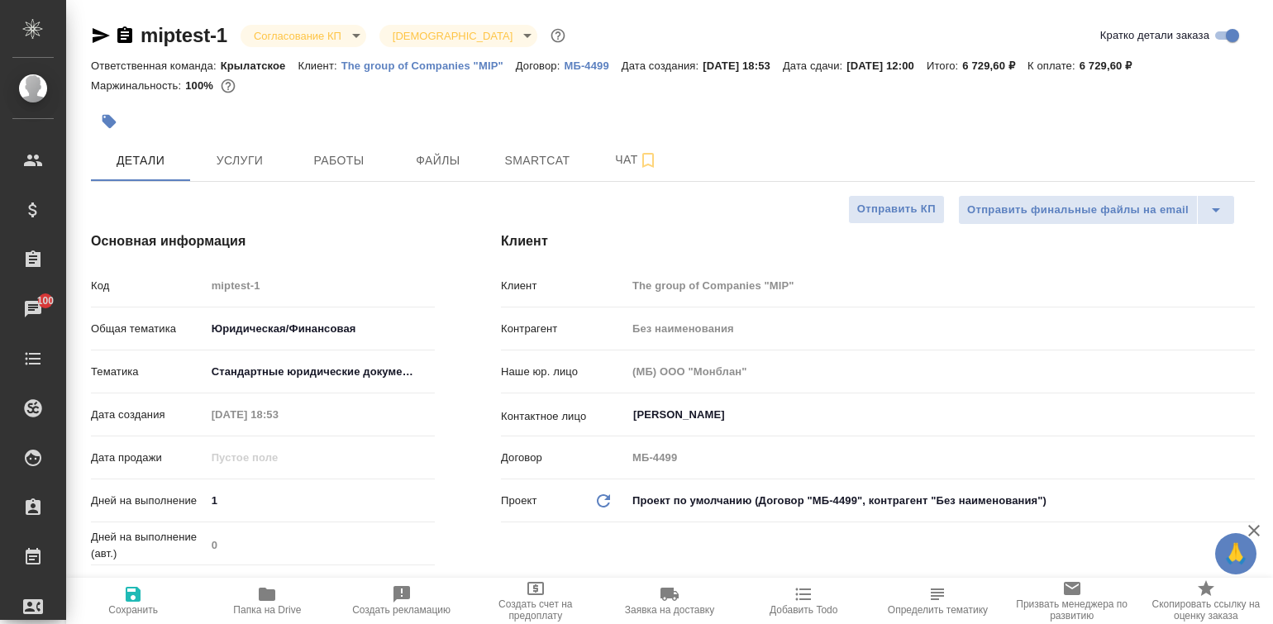
type textarea "x"
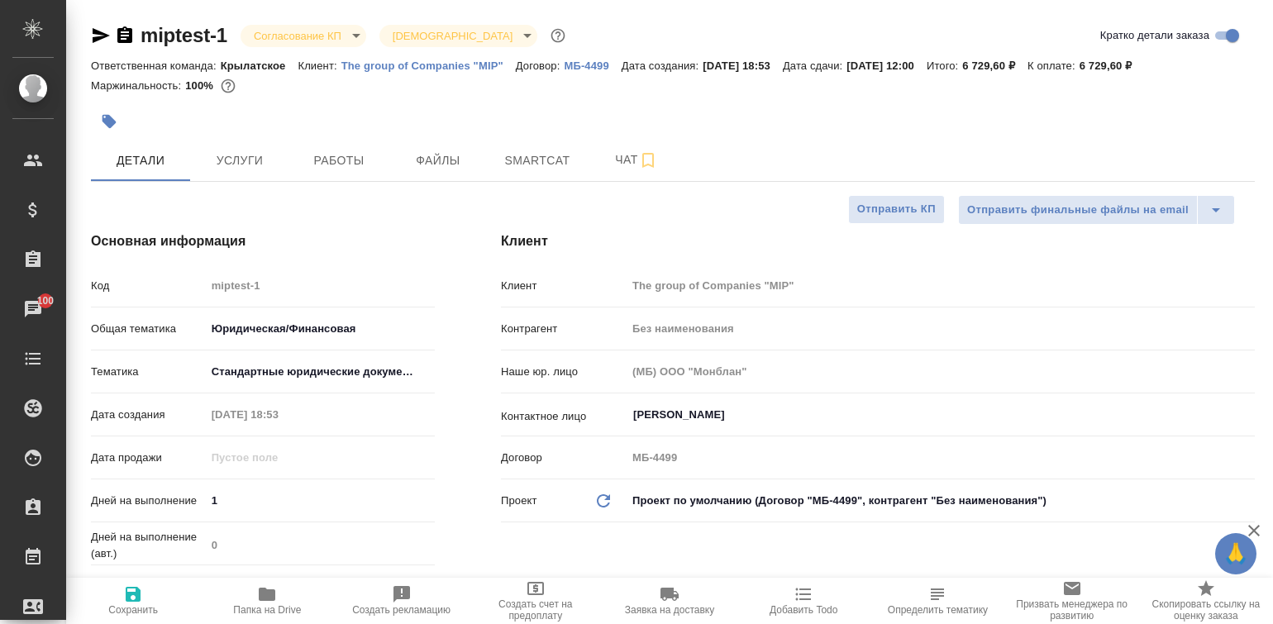
type textarea "x"
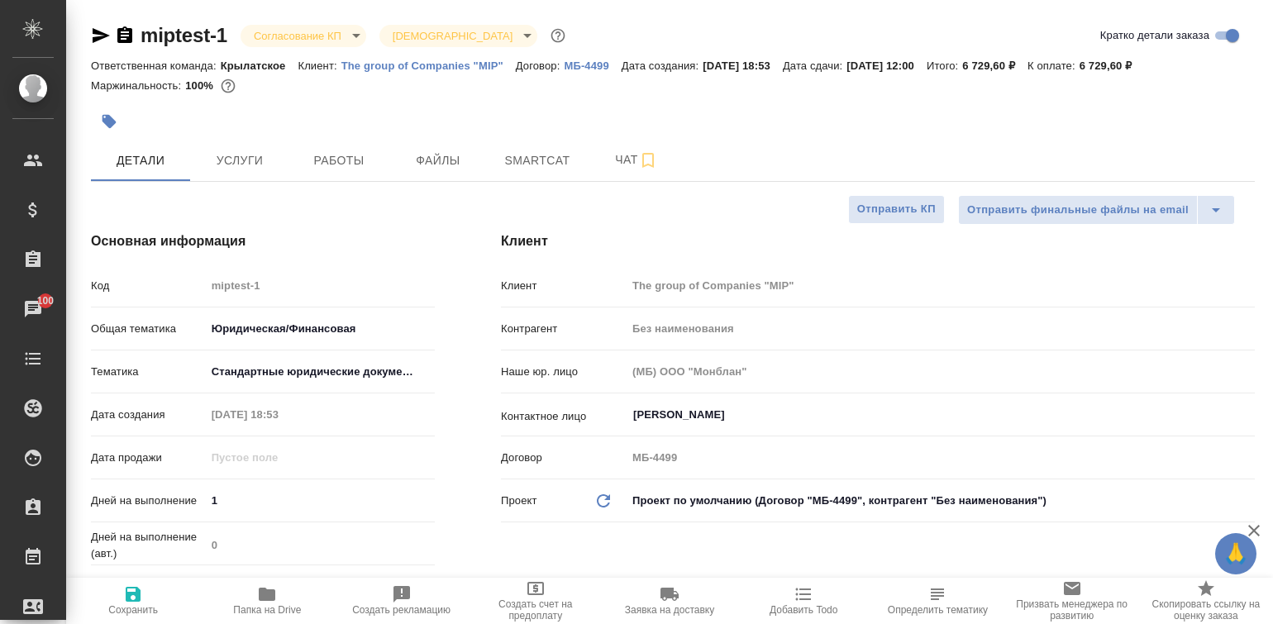
type textarea "x"
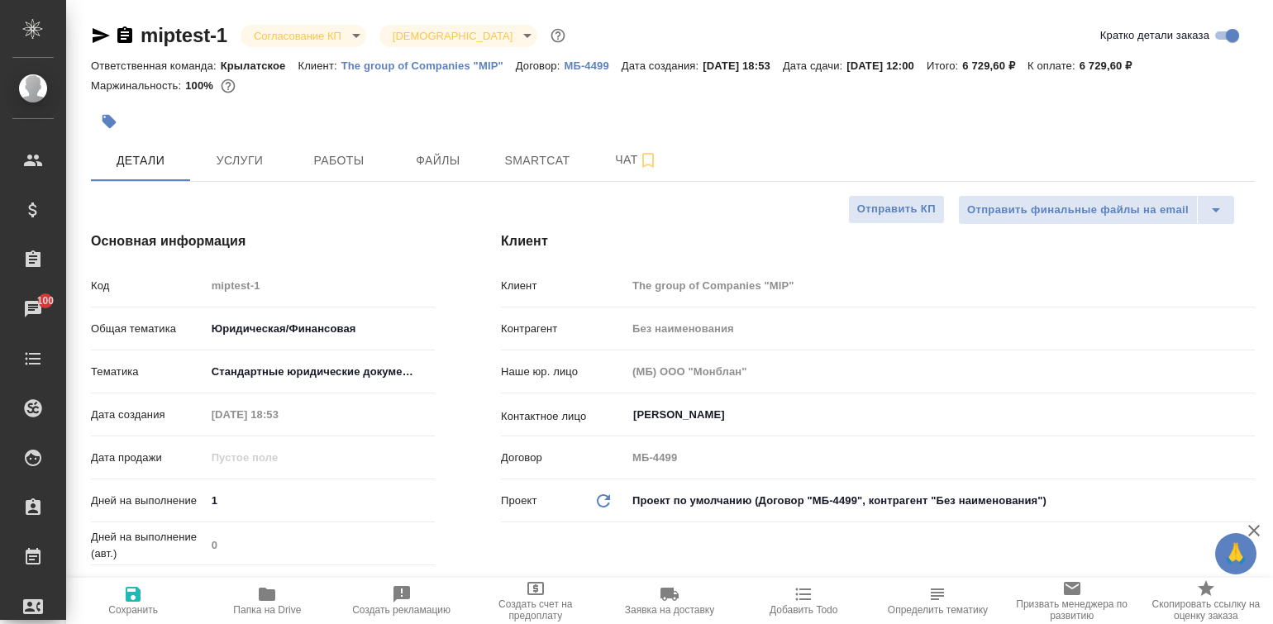
type textarea "x"
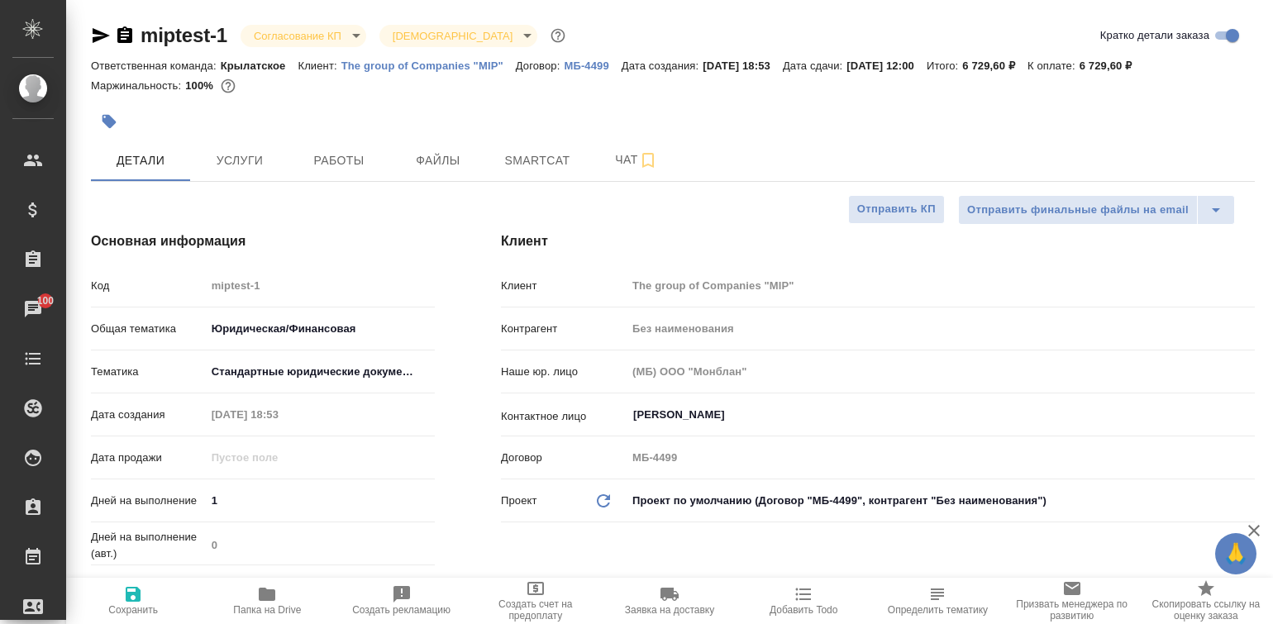
type textarea "x"
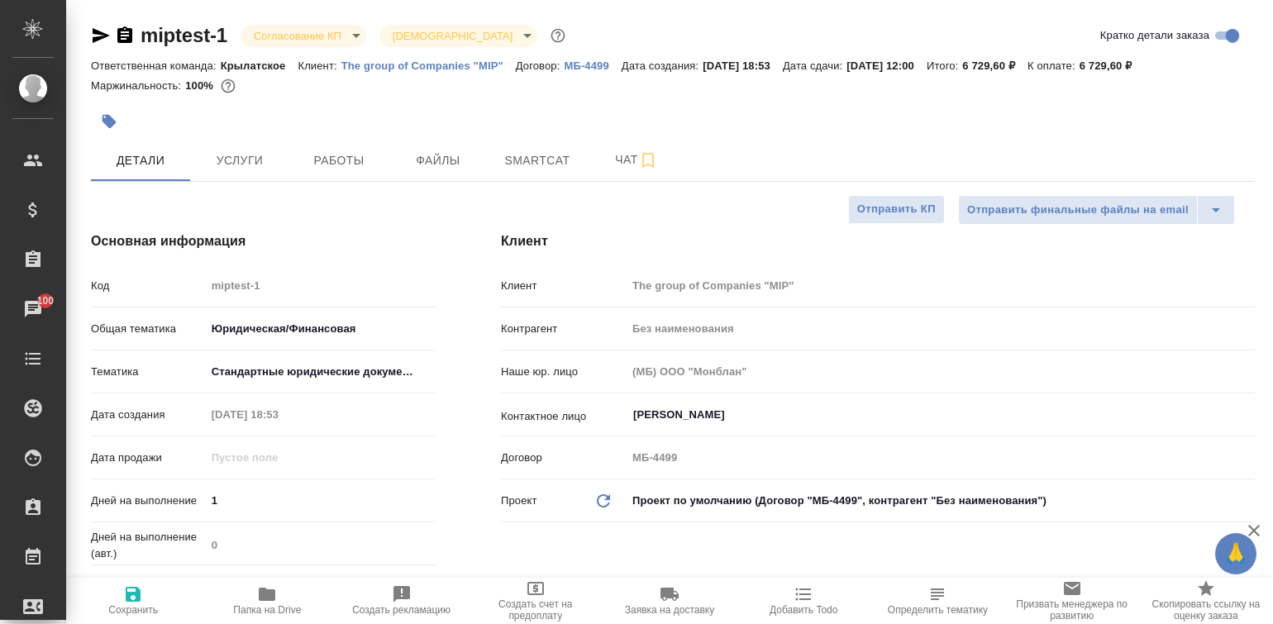
type textarea "x"
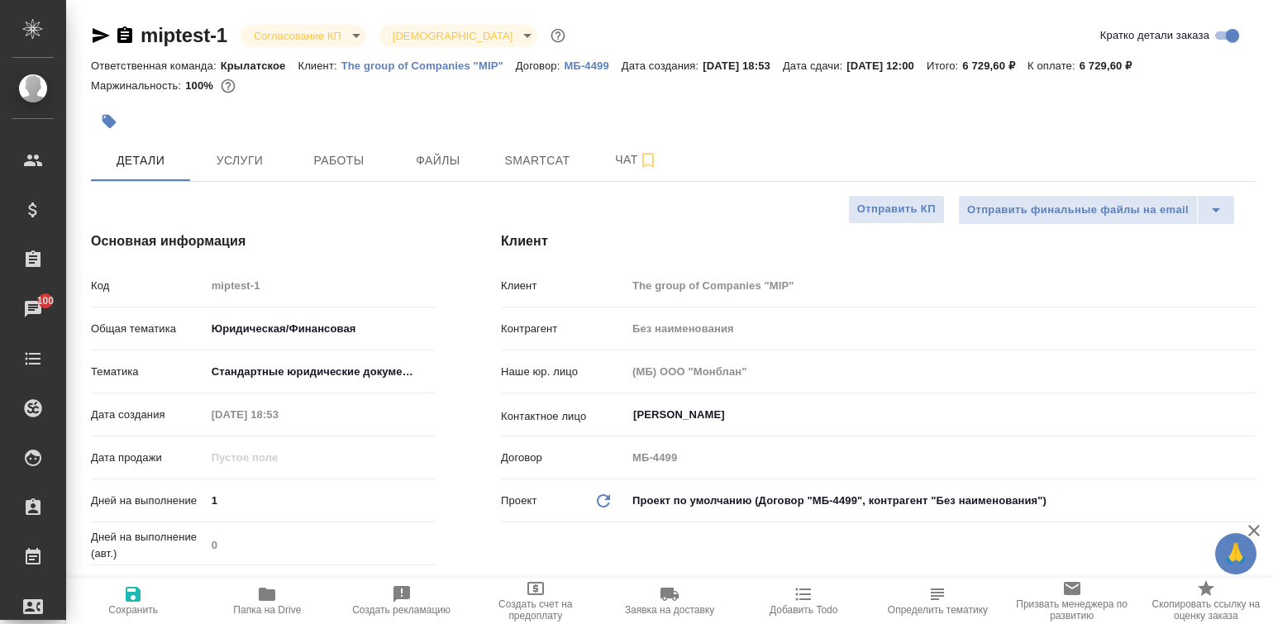
type textarea "x"
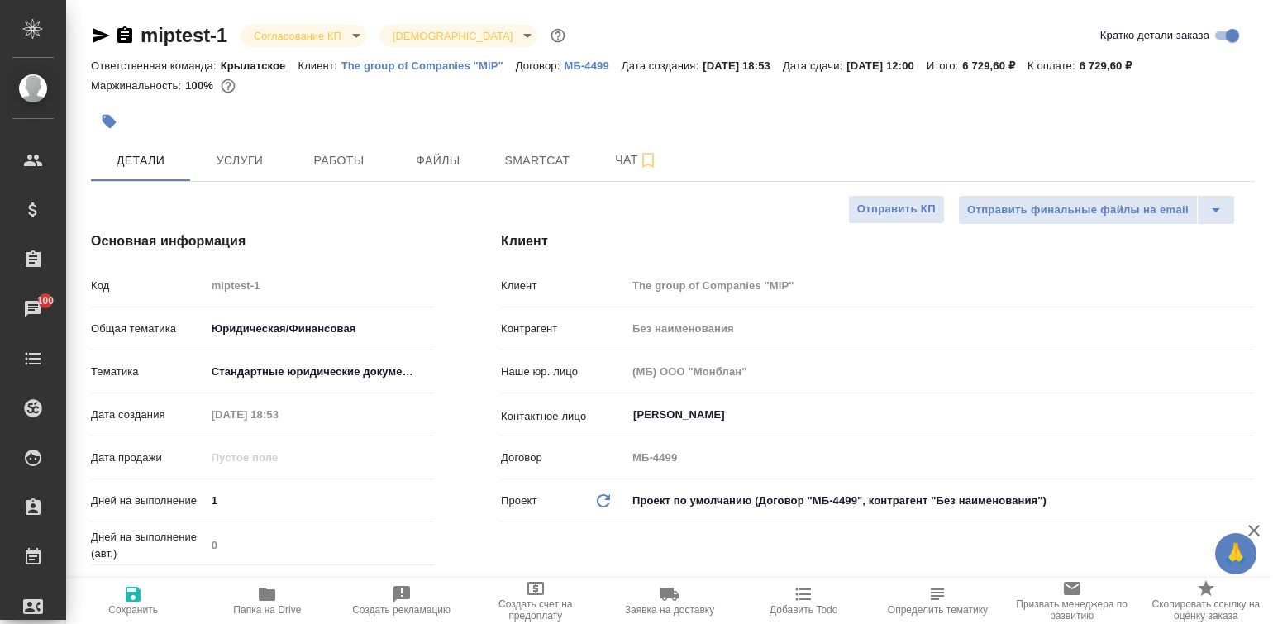
type textarea "x"
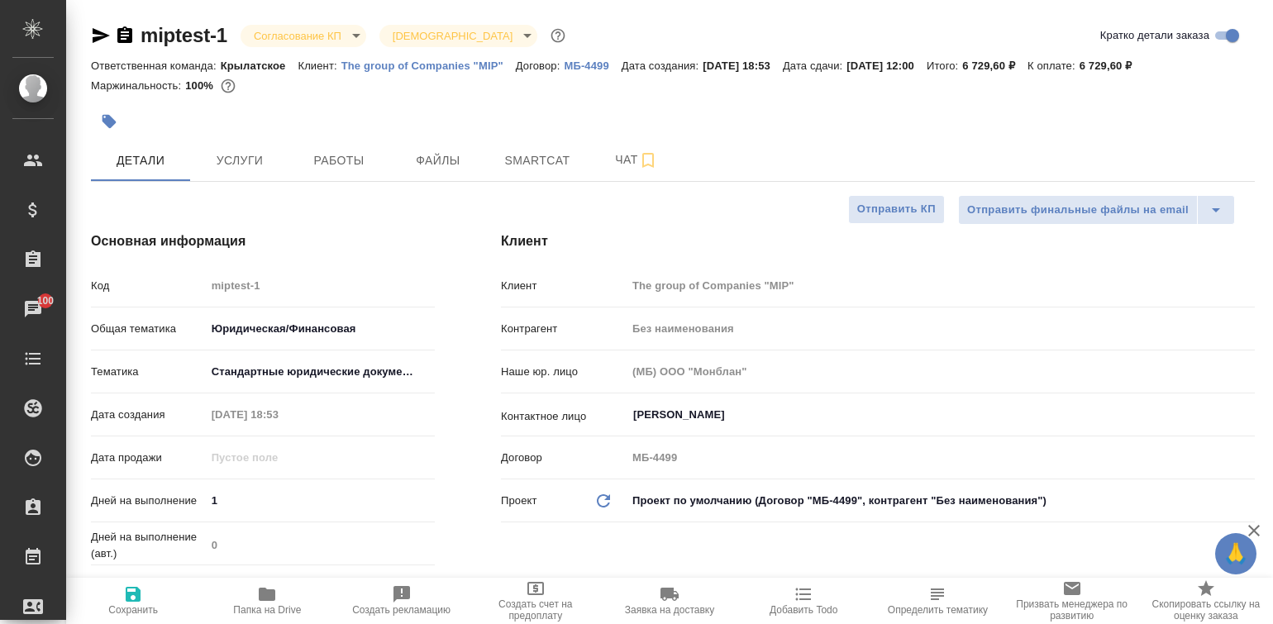
type textarea "x"
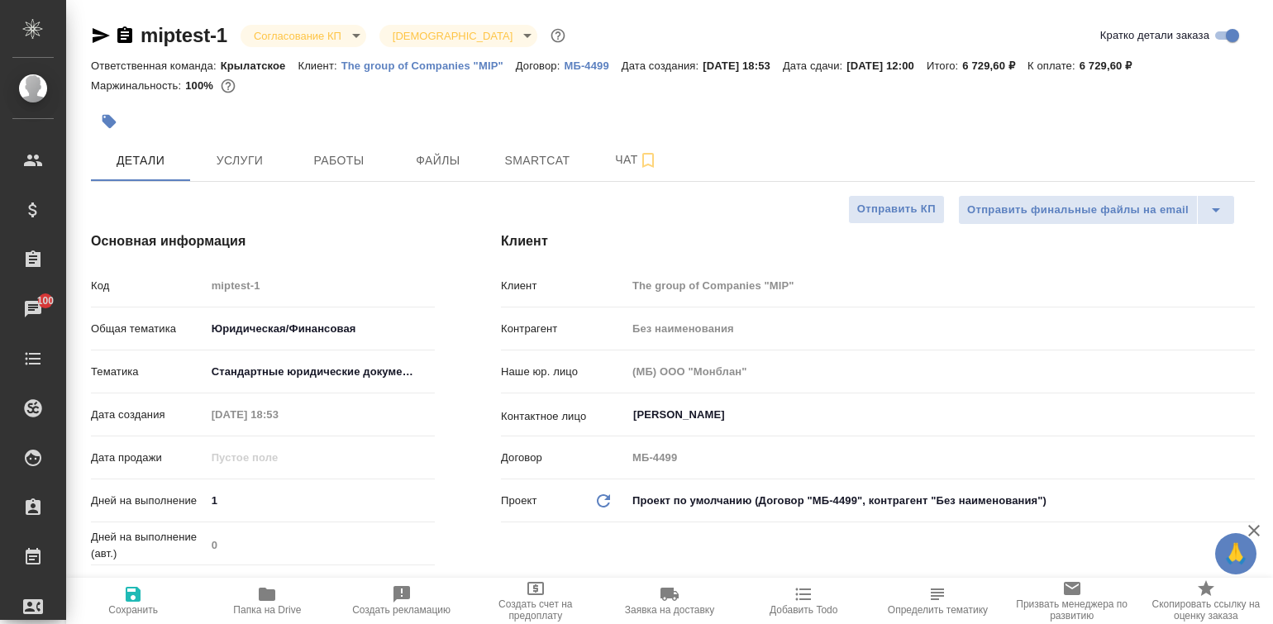
type textarea "x"
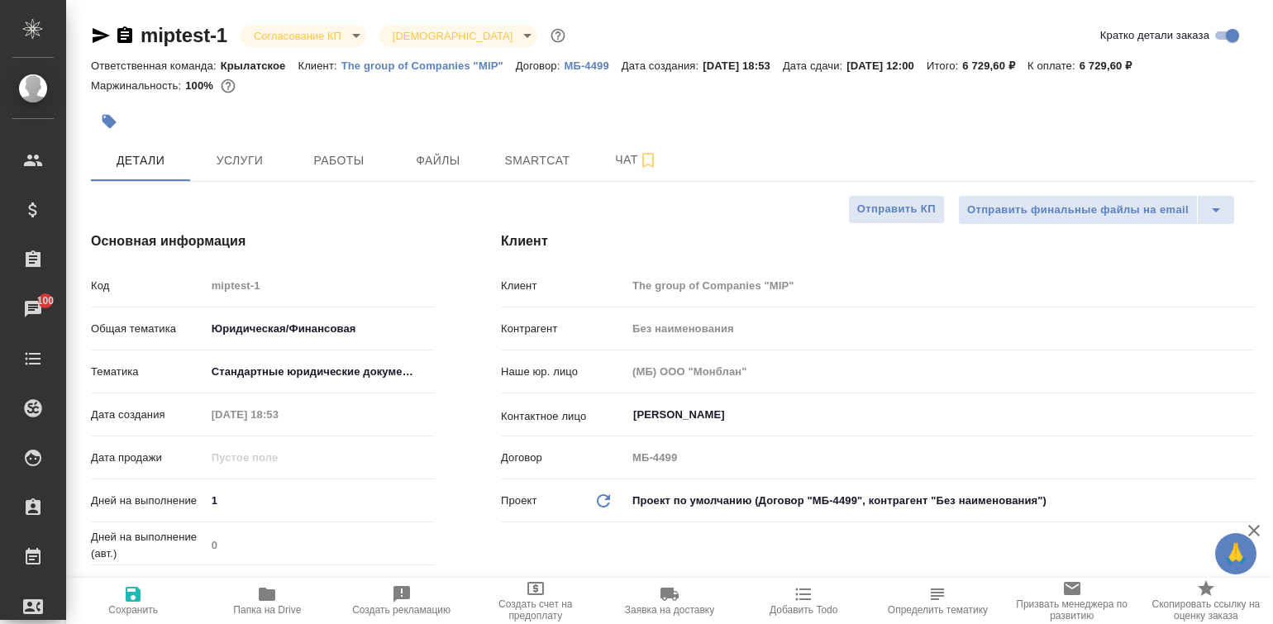
type textarea "x"
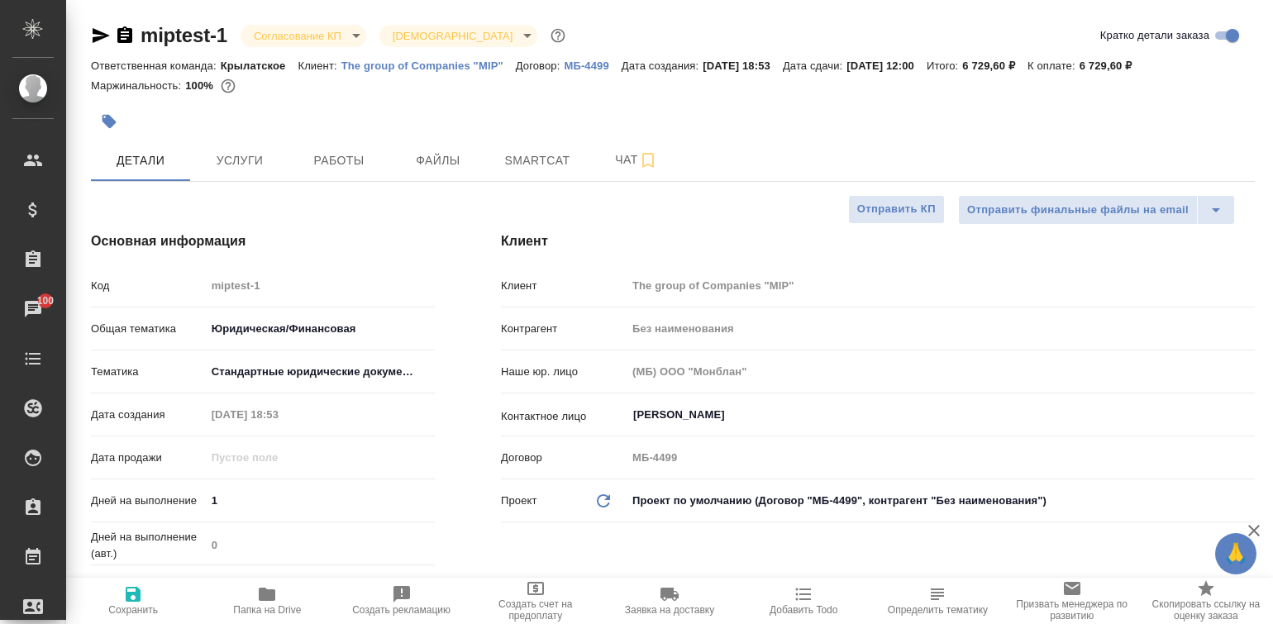
type textarea "x"
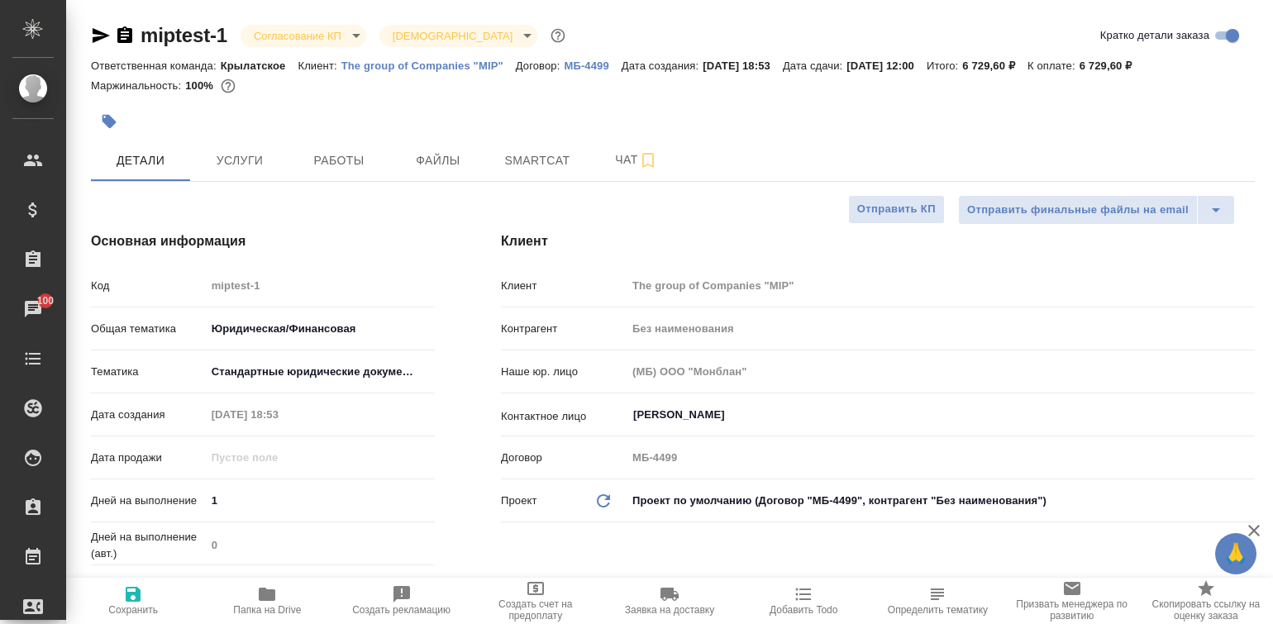
type textarea "x"
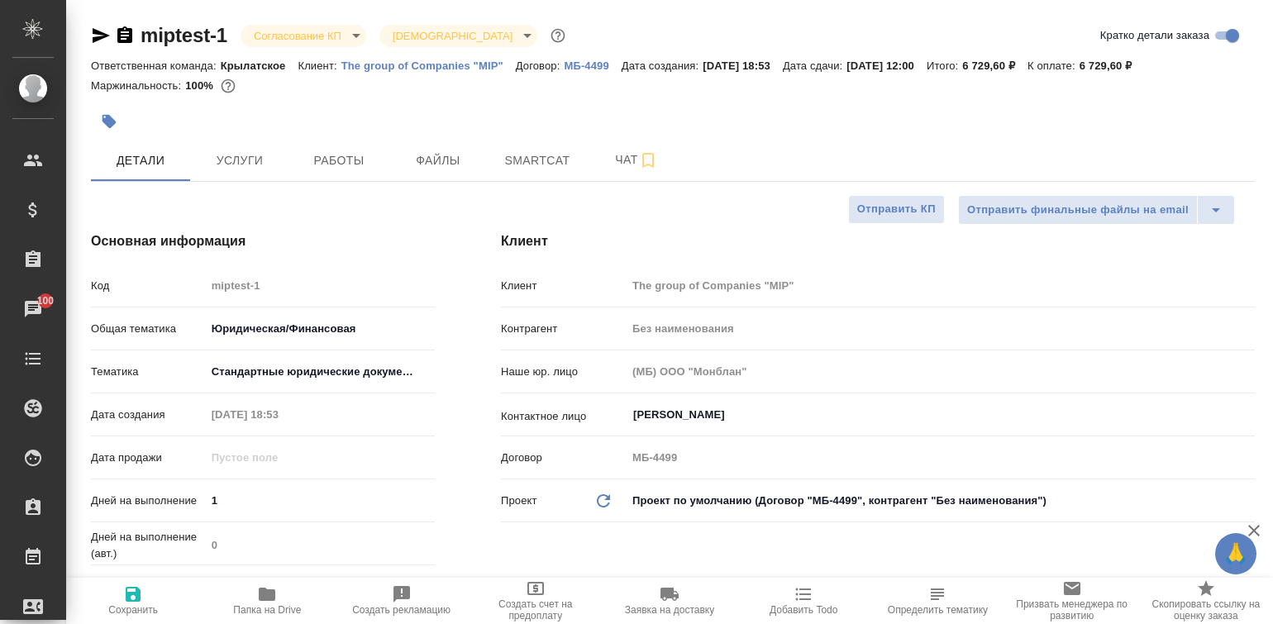
type textarea "x"
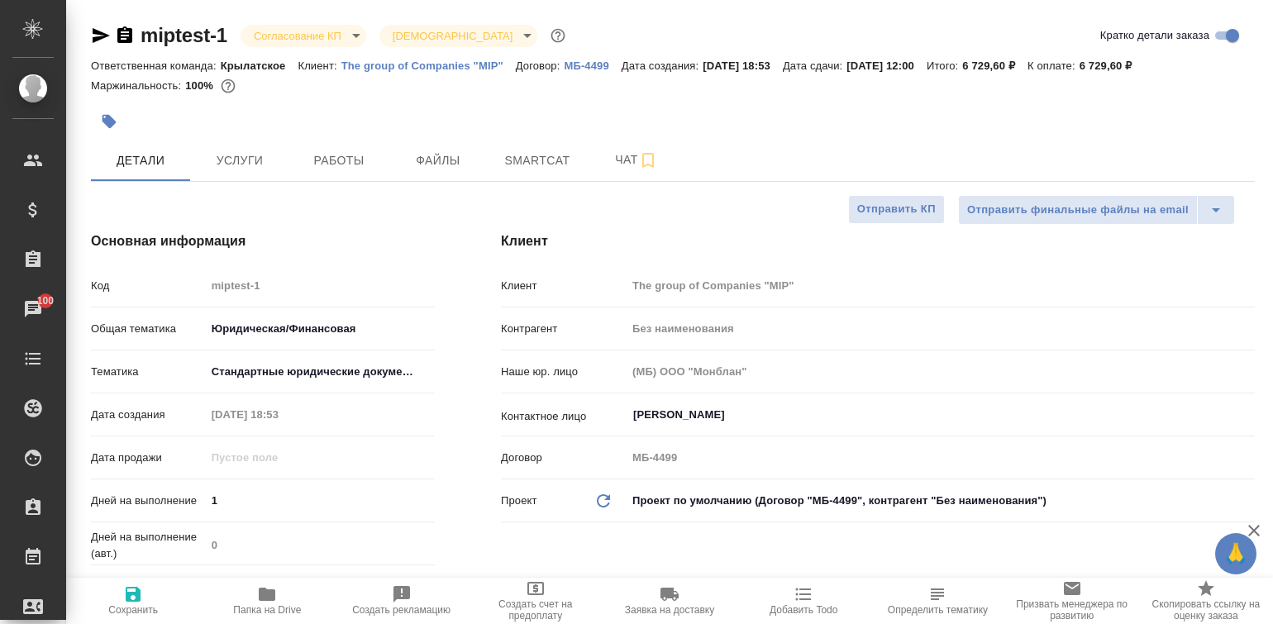
type textarea "x"
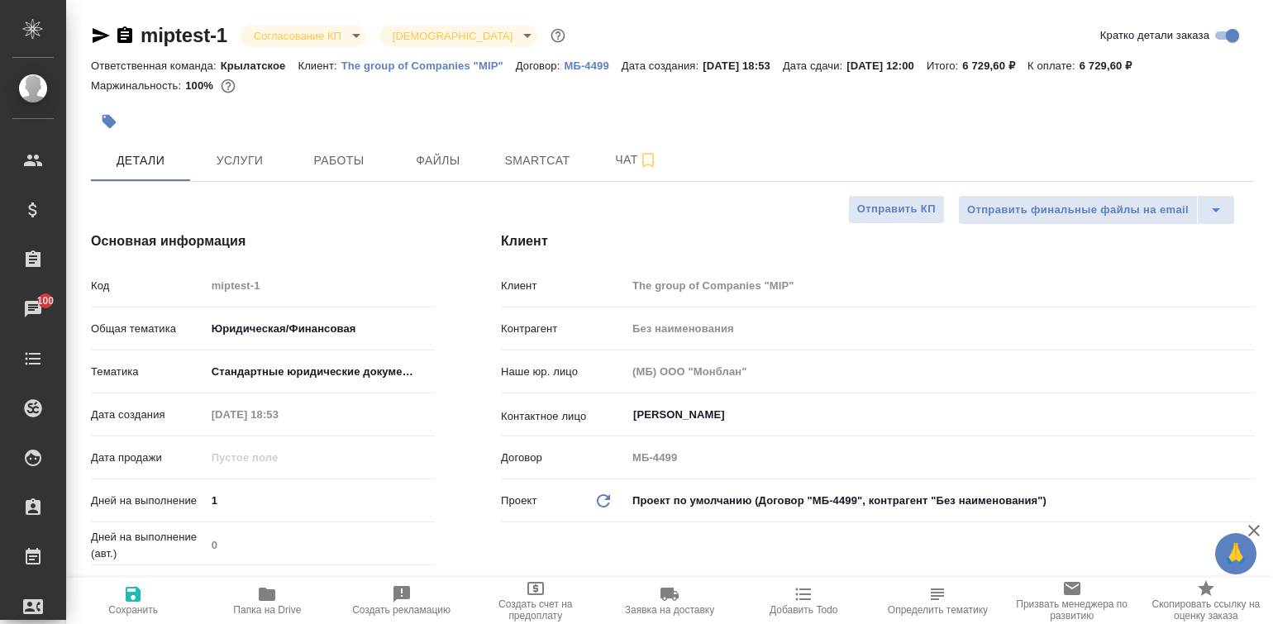
type textarea "x"
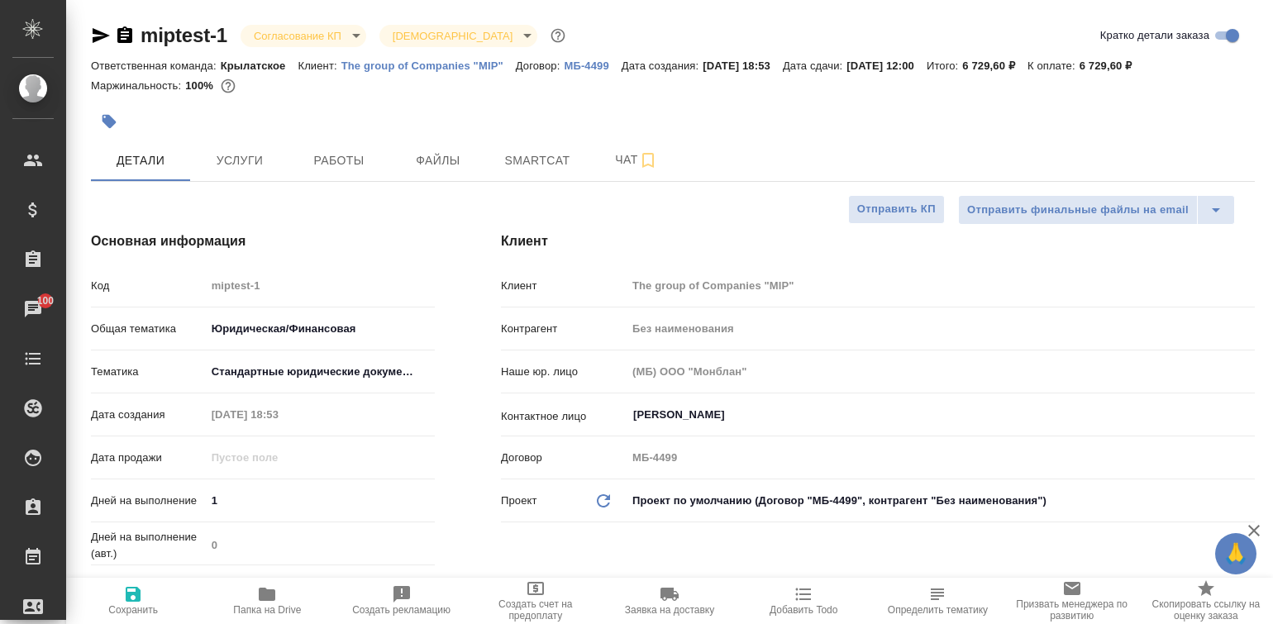
type textarea "x"
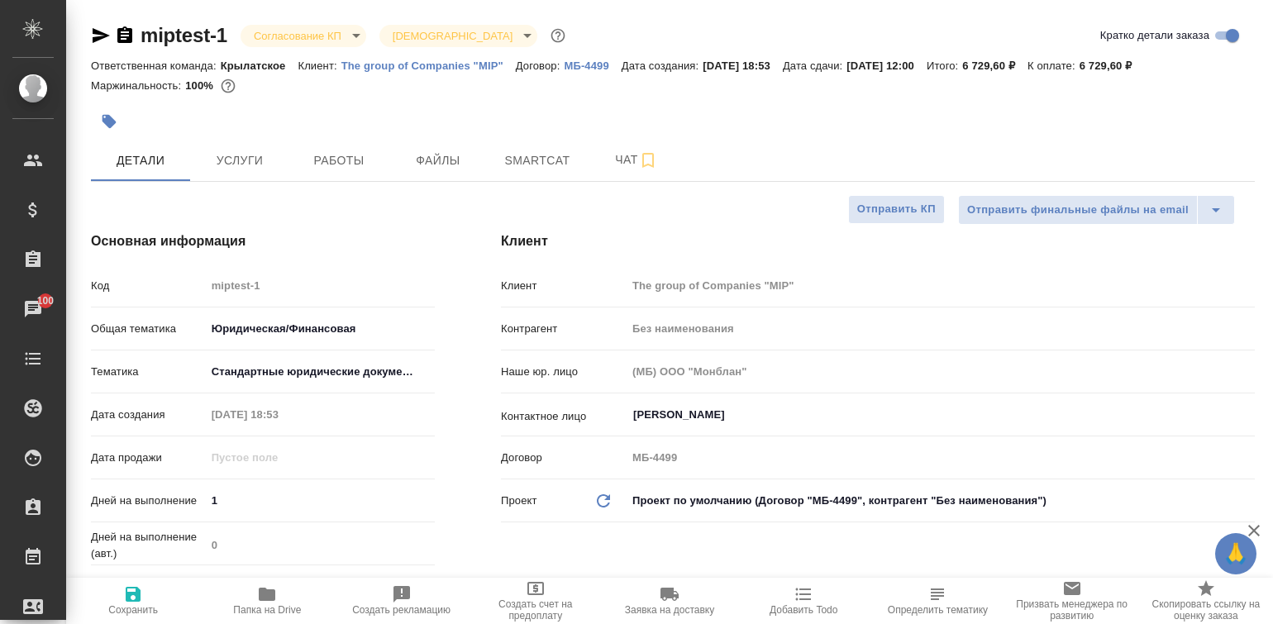
type textarea "x"
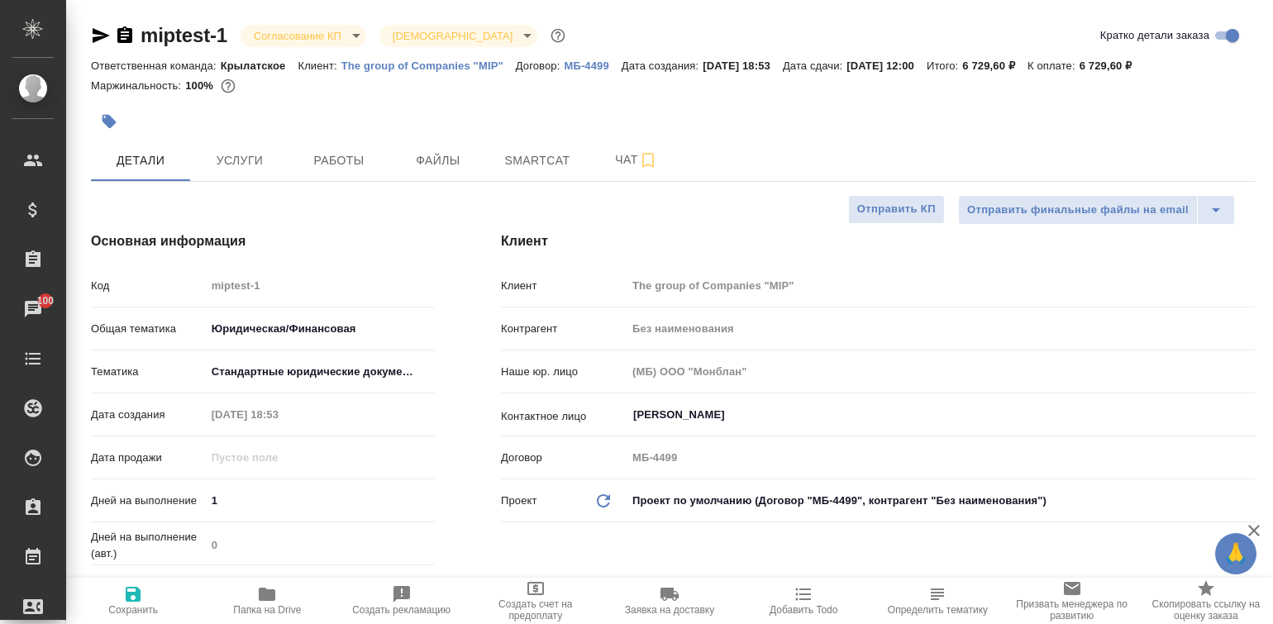
type textarea "x"
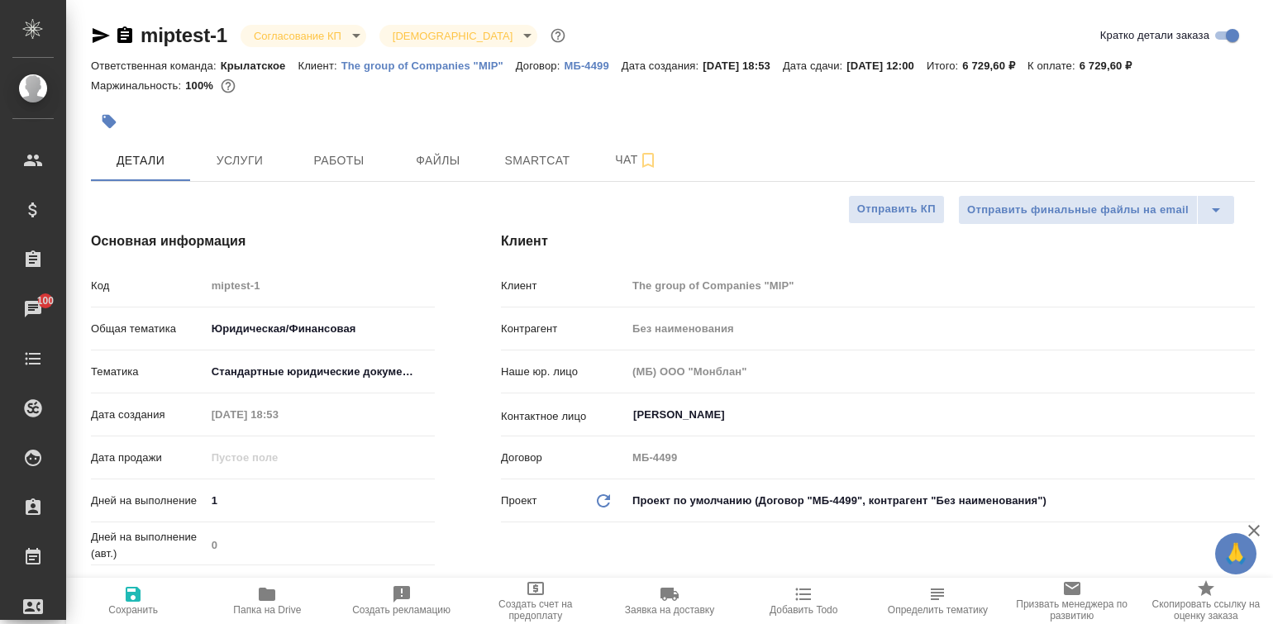
type textarea "x"
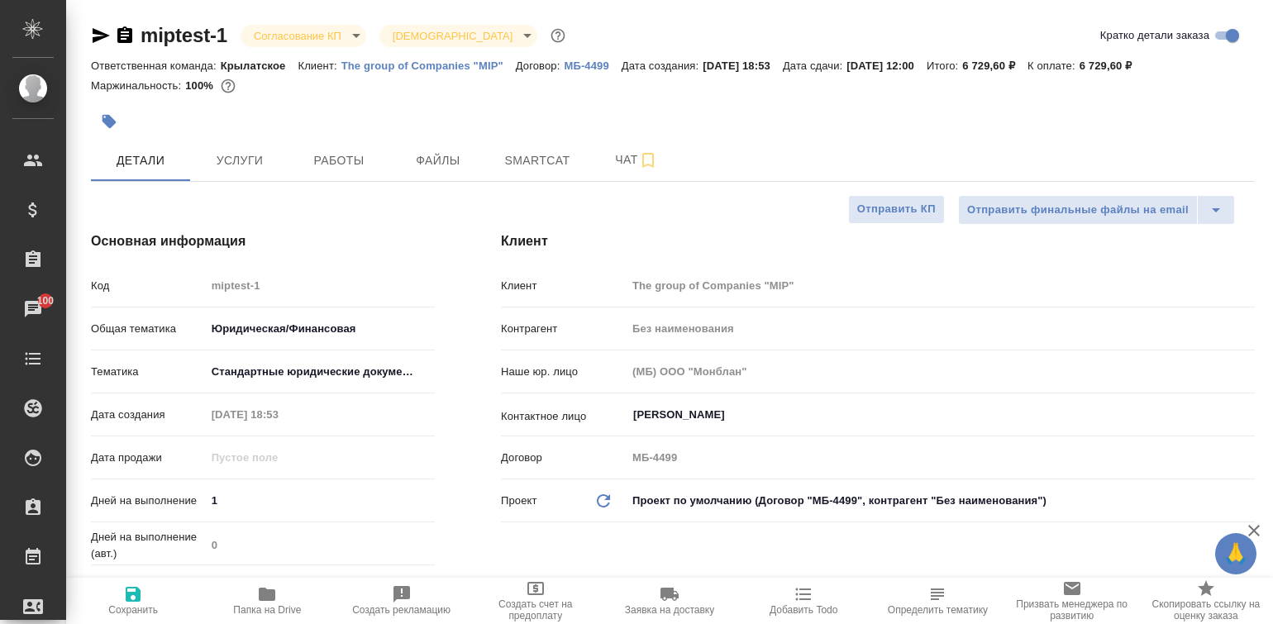
type textarea "x"
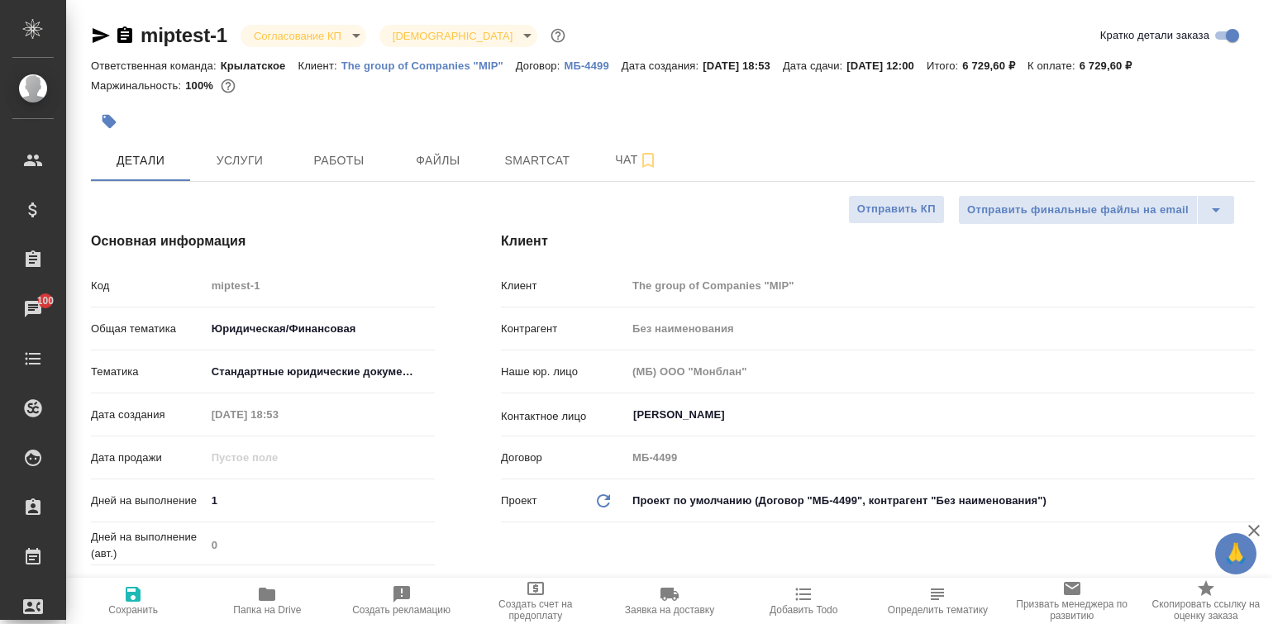
type textarea "x"
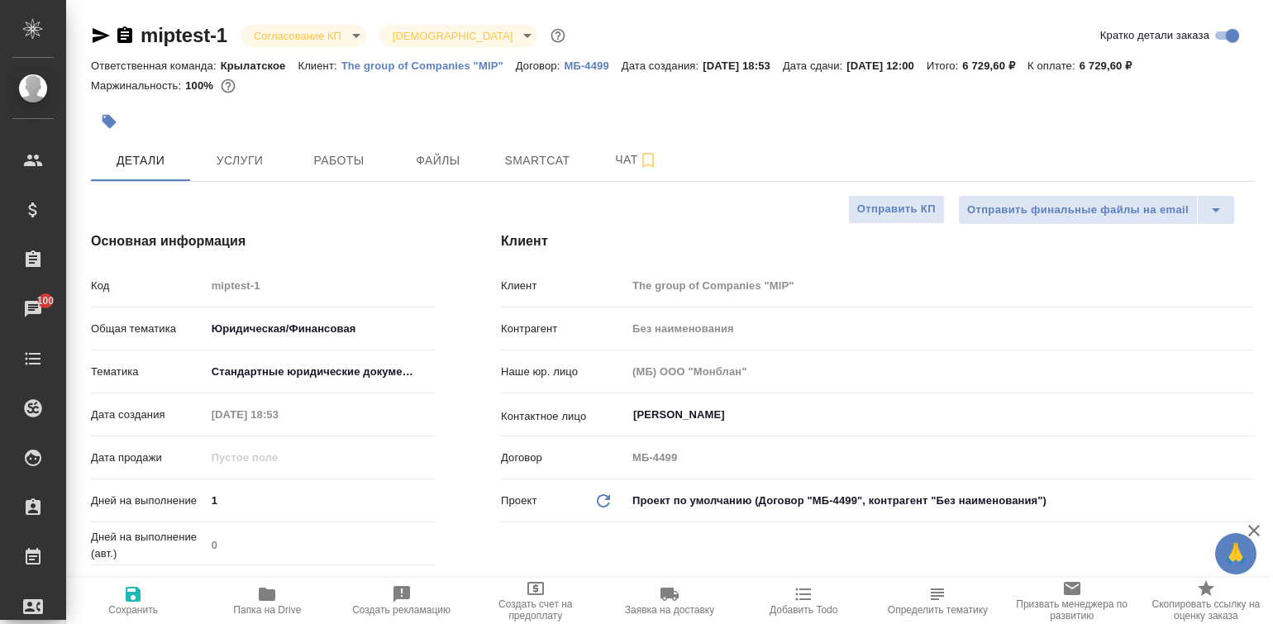
type textarea "x"
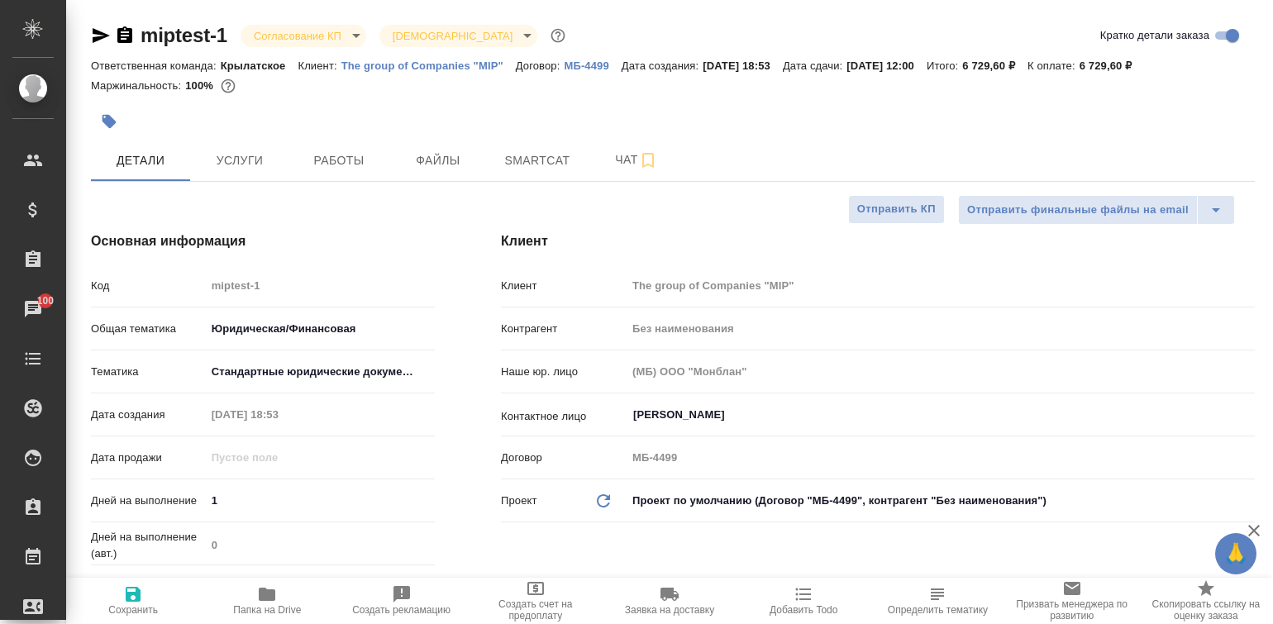
type textarea "x"
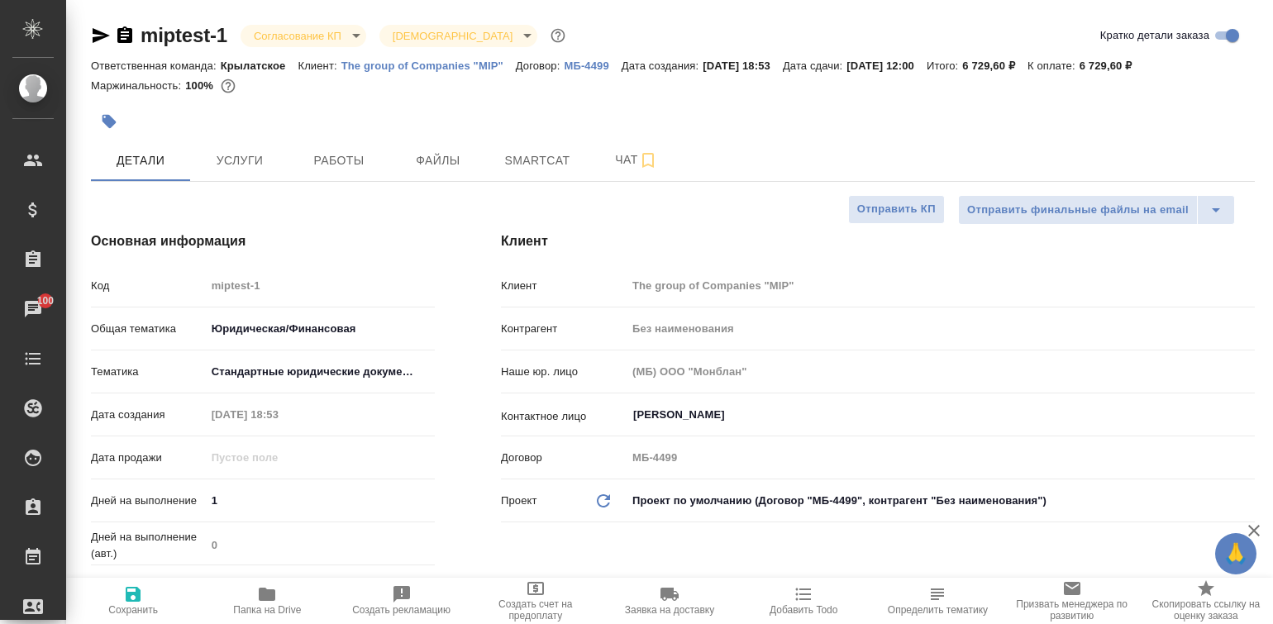
type textarea "x"
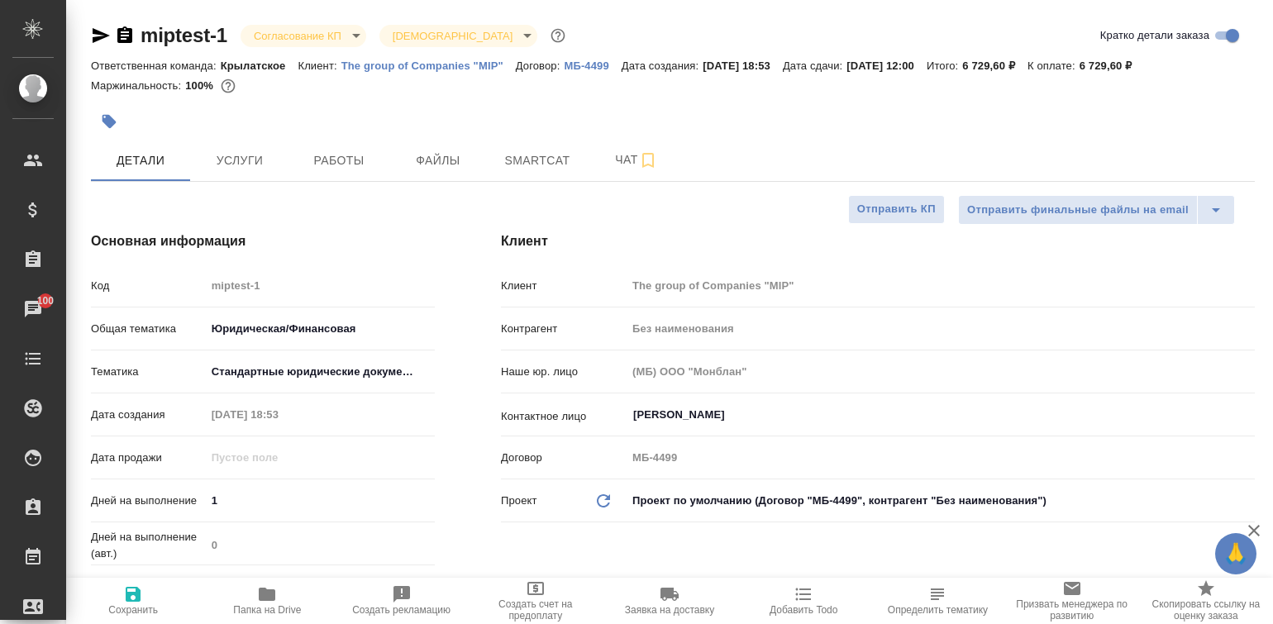
type textarea "x"
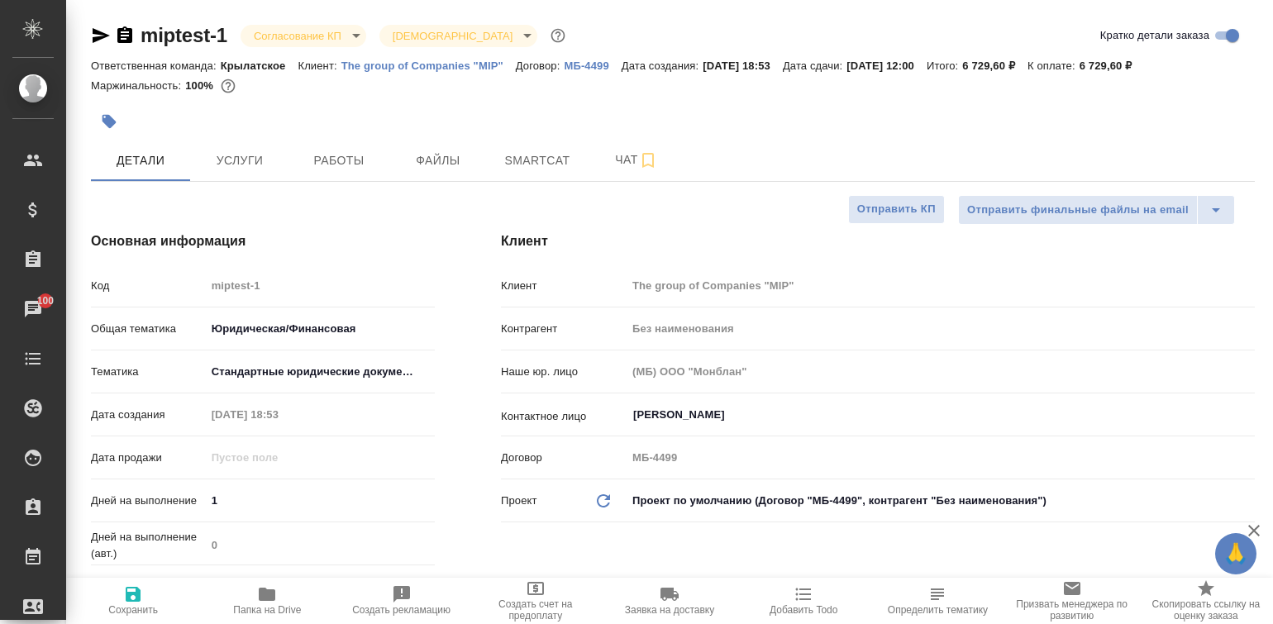
type textarea "x"
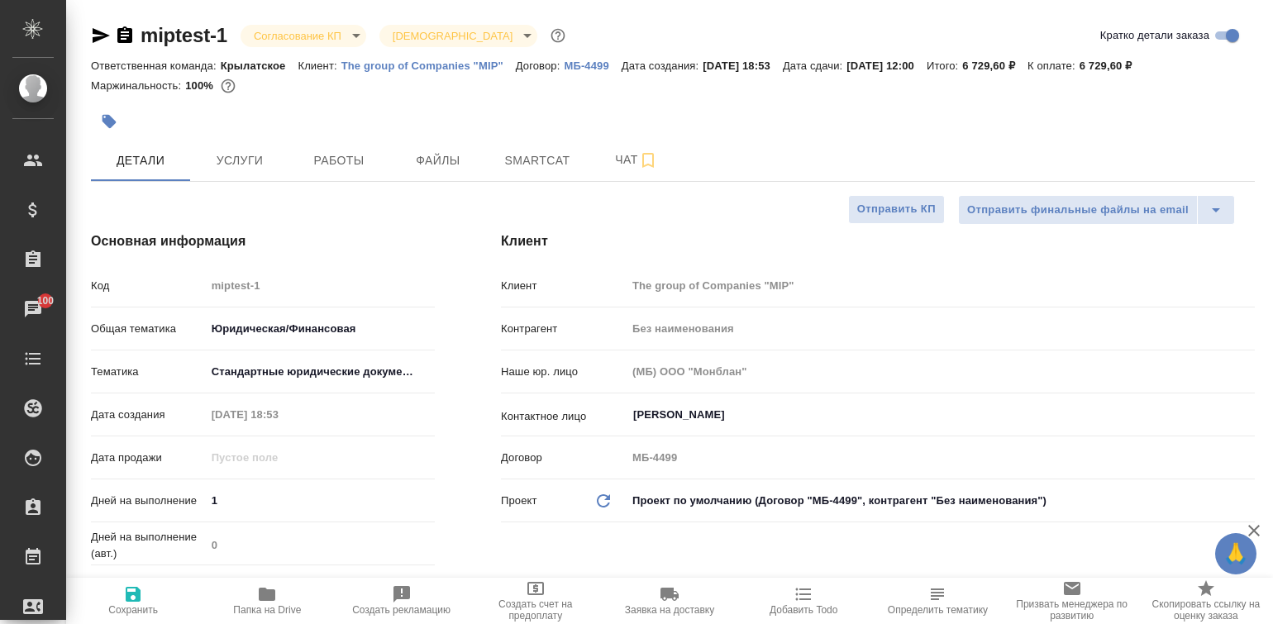
type textarea "x"
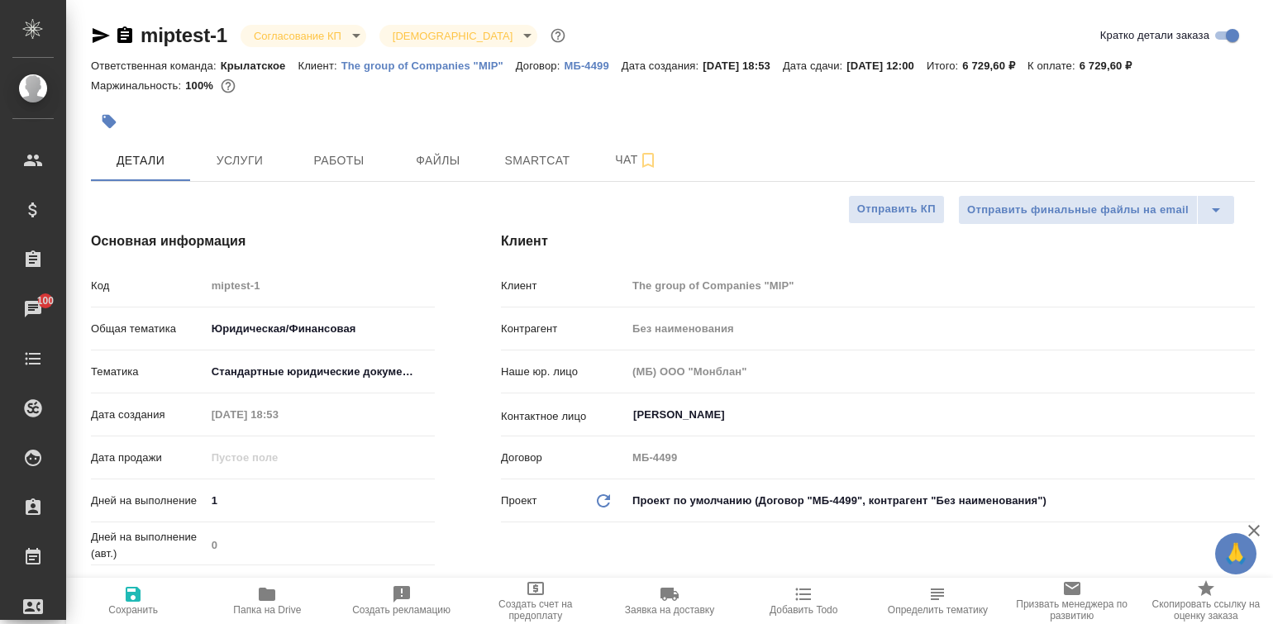
type textarea "x"
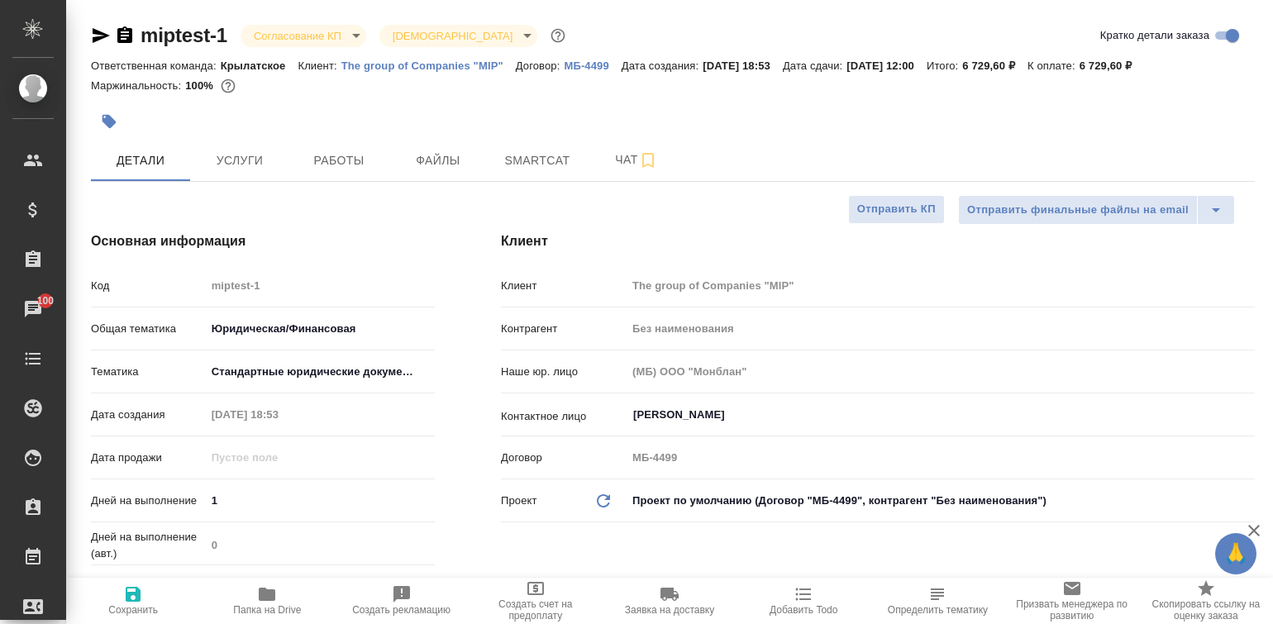
type textarea "x"
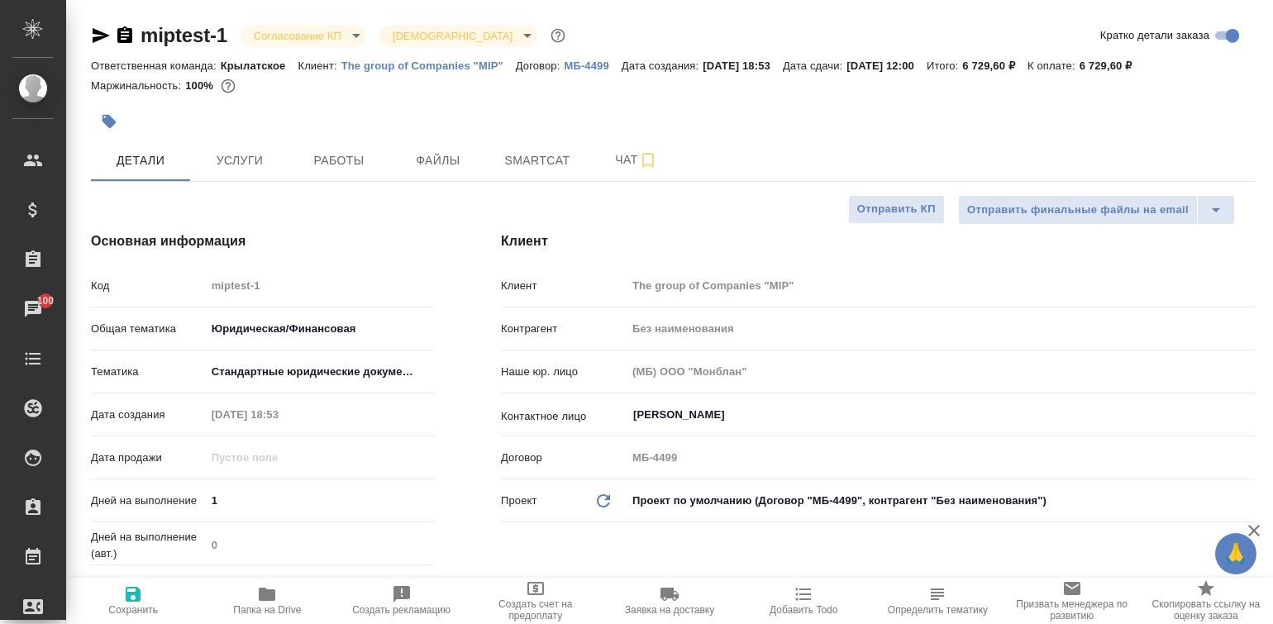
type textarea "x"
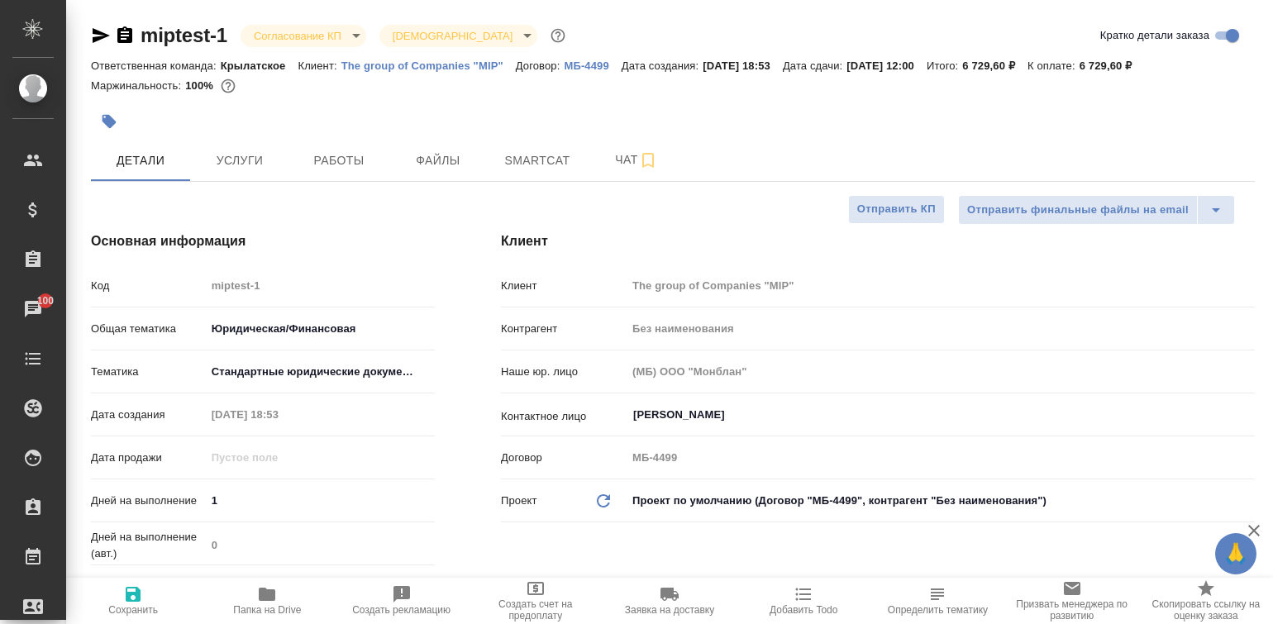
type textarea "x"
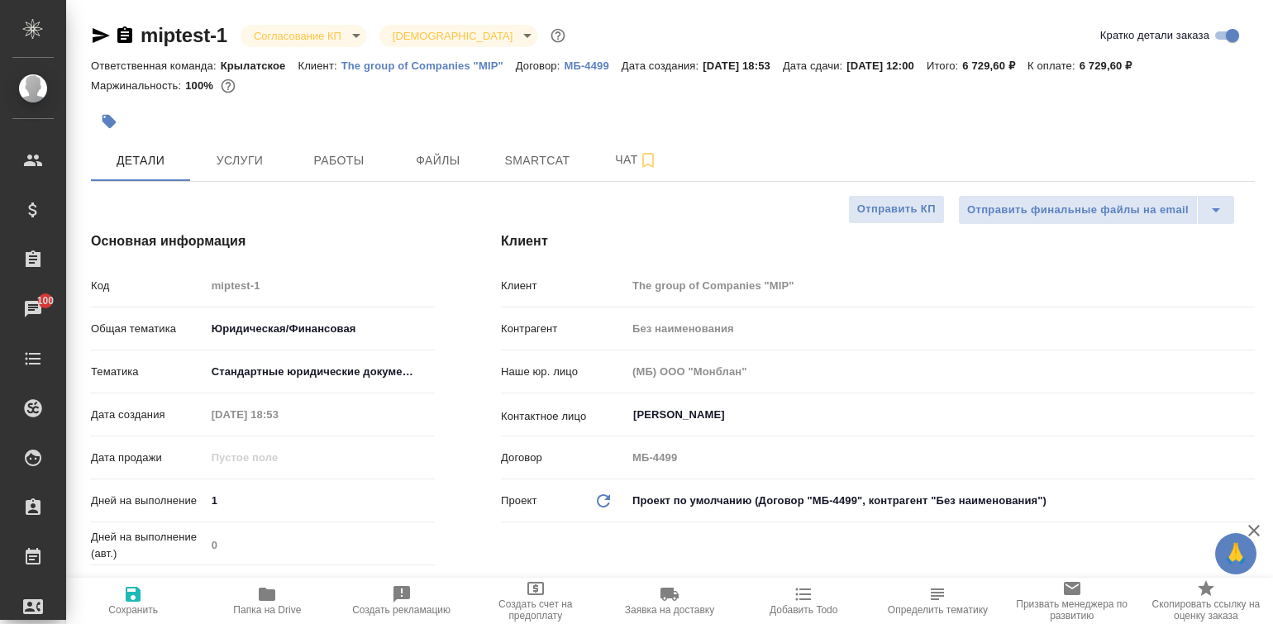
type textarea "x"
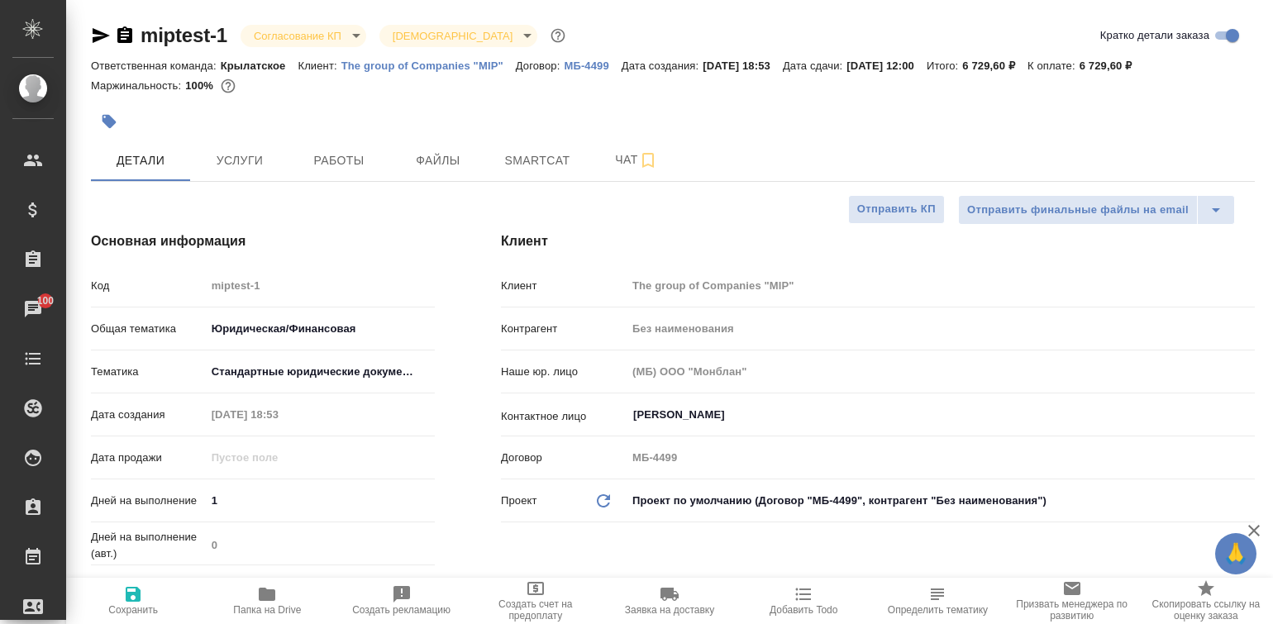
type textarea "x"
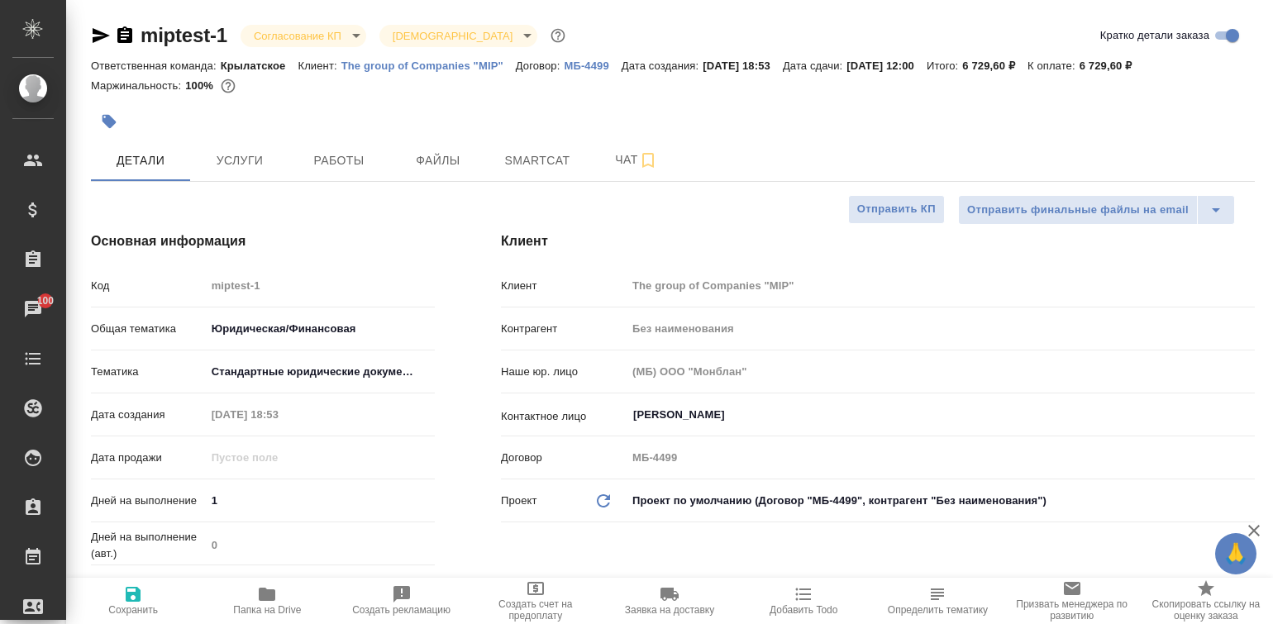
type textarea "x"
